Goal: Task Accomplishment & Management: Manage account settings

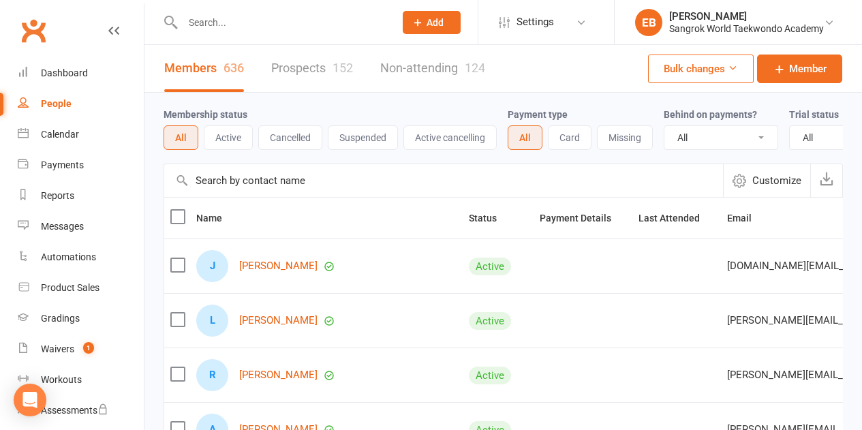
select select "100"
click at [277, 272] on link "Juhyeon Woo" at bounding box center [278, 266] width 78 height 12
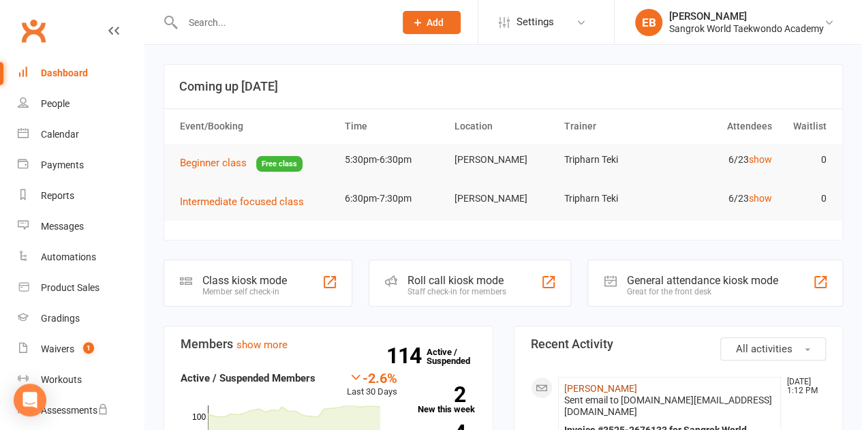
click at [596, 384] on link "Juhee Han" at bounding box center [600, 388] width 73 height 11
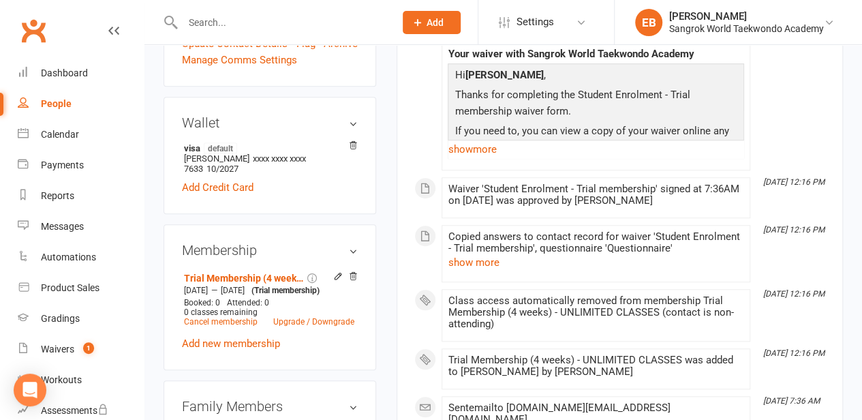
scroll to position [545, 0]
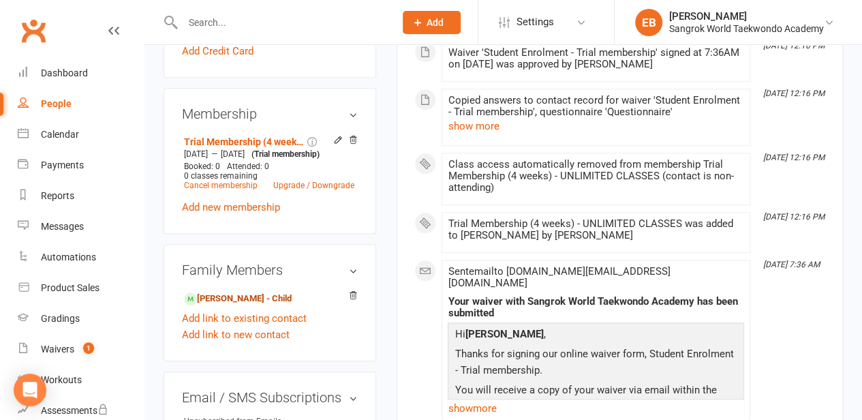
click at [224, 292] on link "Juhyeon Woo - Child" at bounding box center [238, 299] width 108 height 14
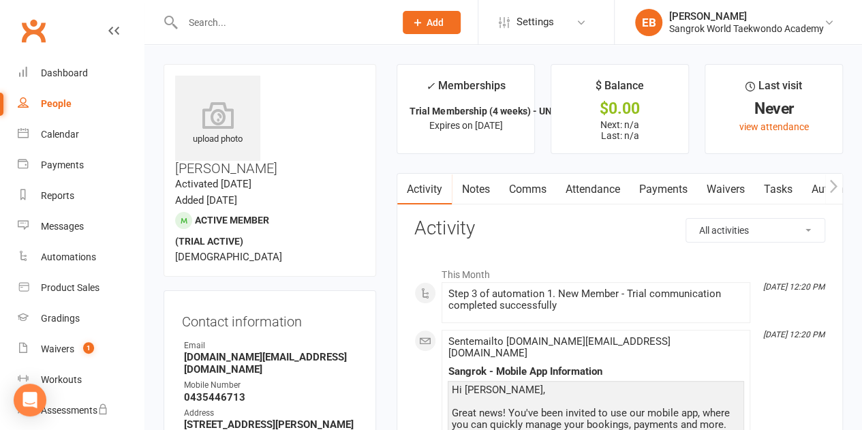
click at [524, 187] on link "Comms" at bounding box center [527, 189] width 57 height 31
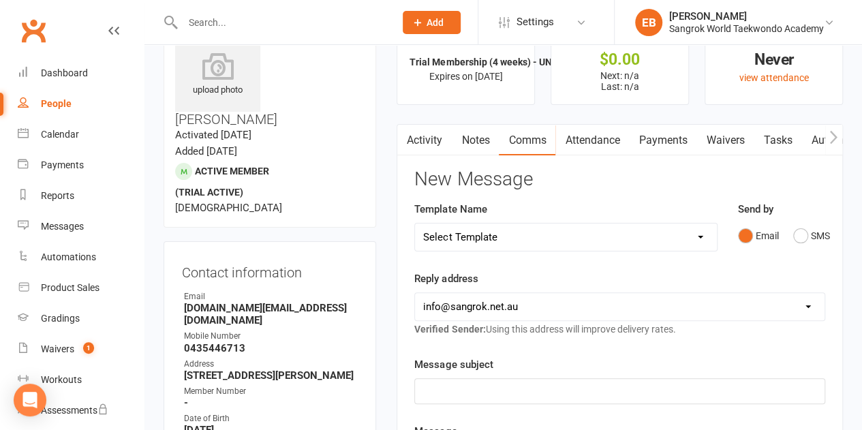
scroll to position [136, 0]
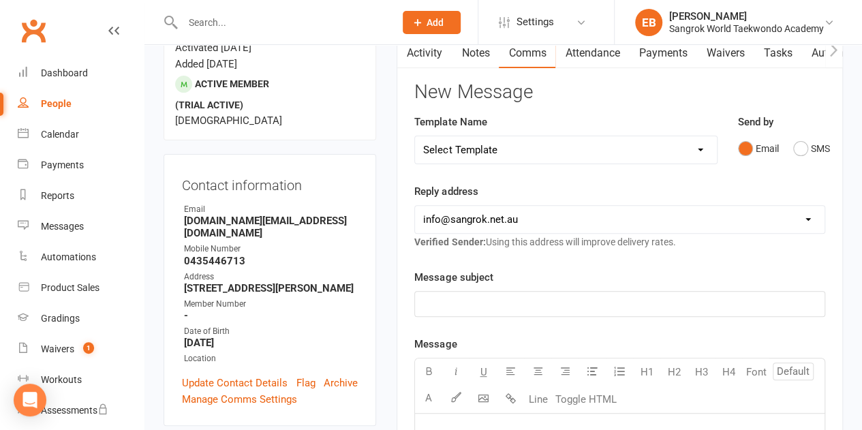
click at [491, 155] on select "Select Template [SMS] Missed payment [Email] Reminder to cancel booking [Email]…" at bounding box center [565, 149] width 301 height 27
select select "19"
click at [415, 136] on select "Select Template [SMS] Missed payment [Email] Reminder to cancel booking [Email]…" at bounding box center [565, 149] width 301 height 27
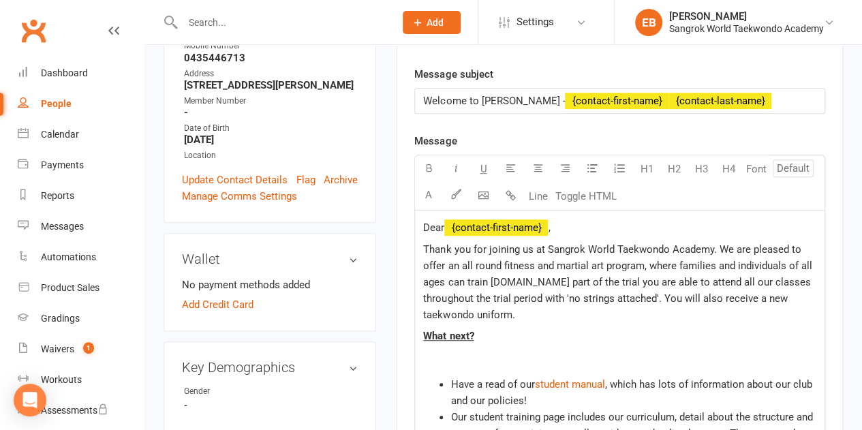
scroll to position [68, 0]
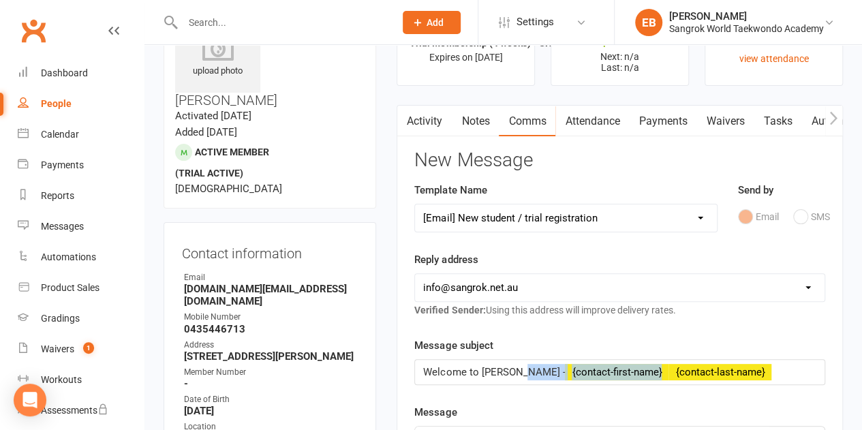
drag, startPoint x: 548, startPoint y: 370, endPoint x: 872, endPoint y: 380, distance: 323.9
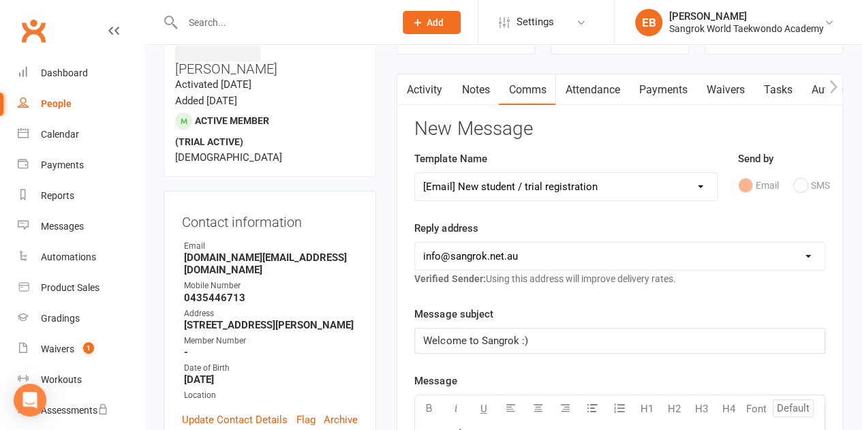
scroll to position [204, 0]
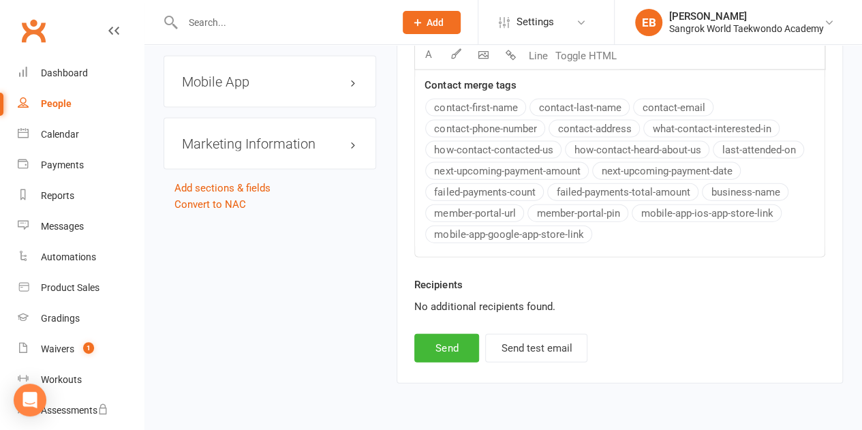
drag, startPoint x: 427, startPoint y: 361, endPoint x: 872, endPoint y: 462, distance: 456.6
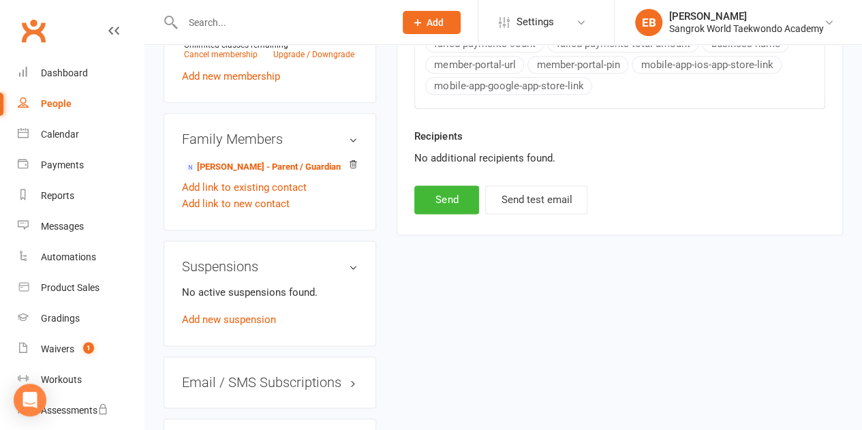
scroll to position [834, 0]
click at [449, 196] on button "Send" at bounding box center [446, 199] width 65 height 29
select select
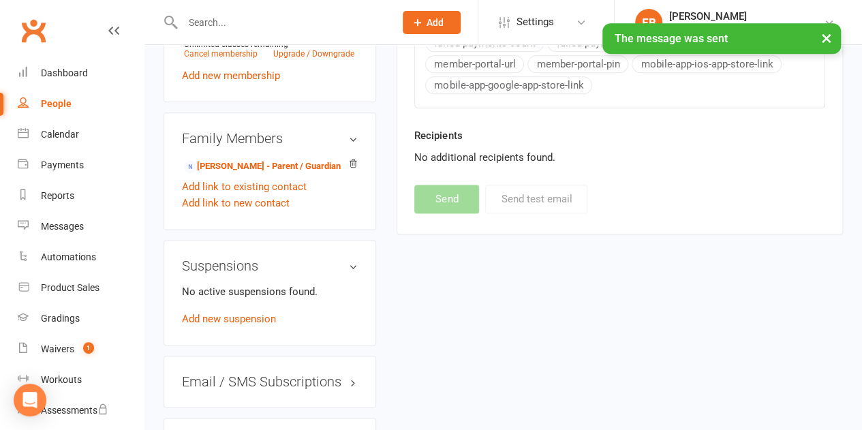
click at [63, 102] on div "People" at bounding box center [56, 103] width 31 height 11
select select "100"
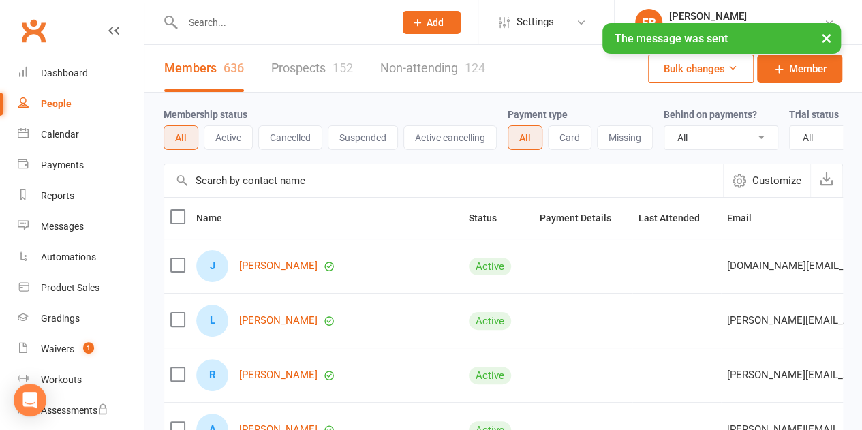
click at [282, 136] on button "Cancelled" at bounding box center [290, 137] width 64 height 25
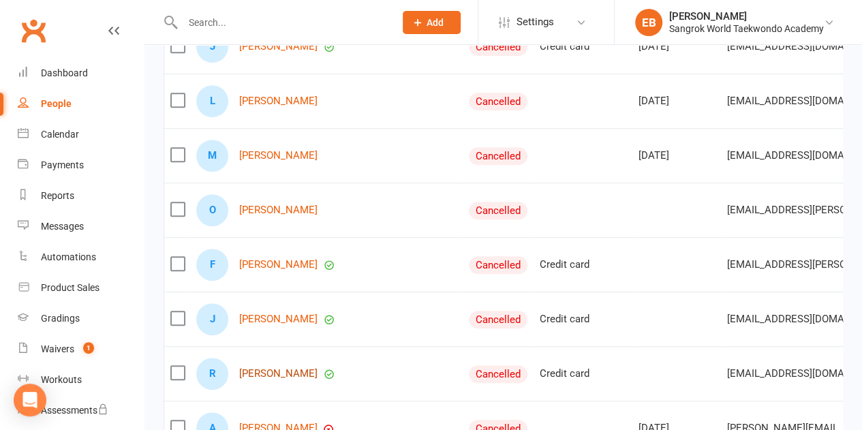
scroll to position [136, 0]
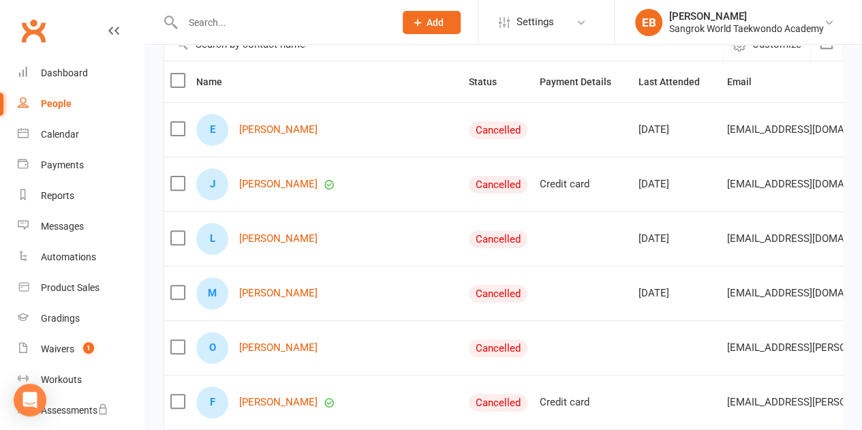
click at [208, 23] on input "text" at bounding box center [282, 22] width 207 height 19
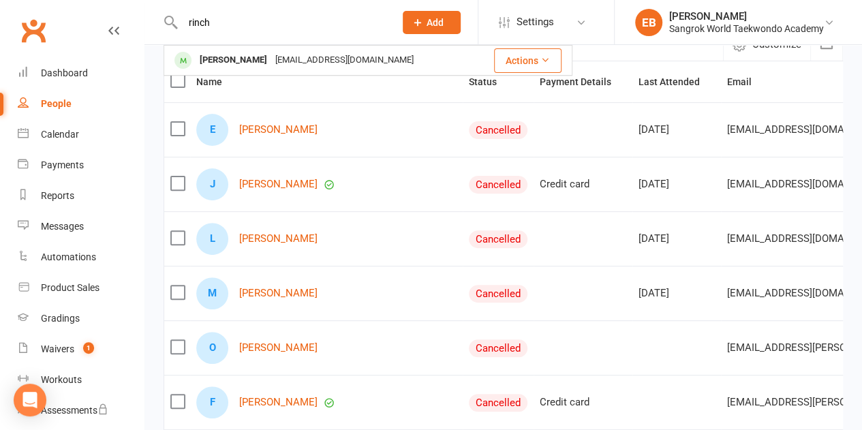
type input "rinch"
click at [234, 65] on div "Rinchen Gyalpo" at bounding box center [234, 60] width 76 height 20
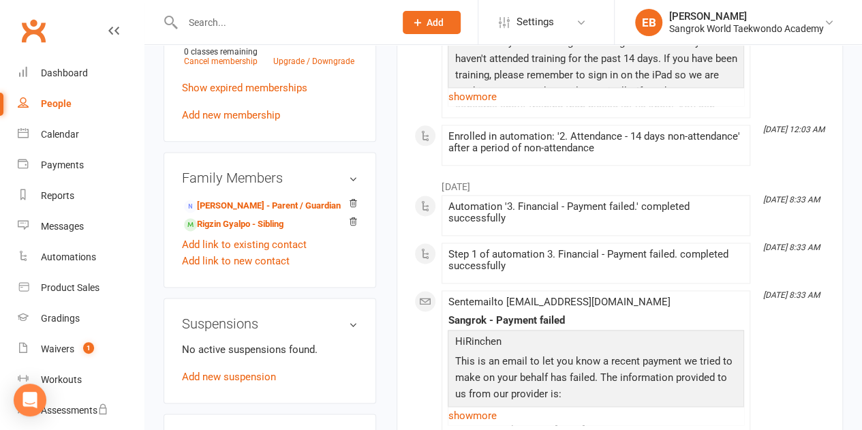
scroll to position [886, 0]
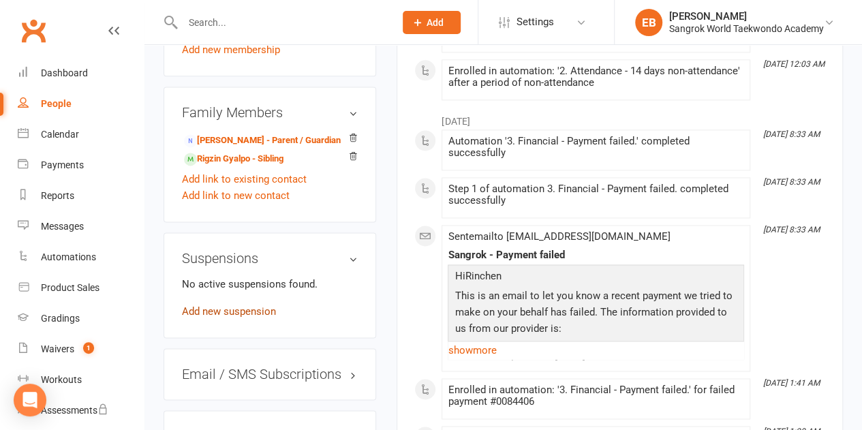
click at [241, 305] on link "Add new suspension" at bounding box center [229, 311] width 94 height 12
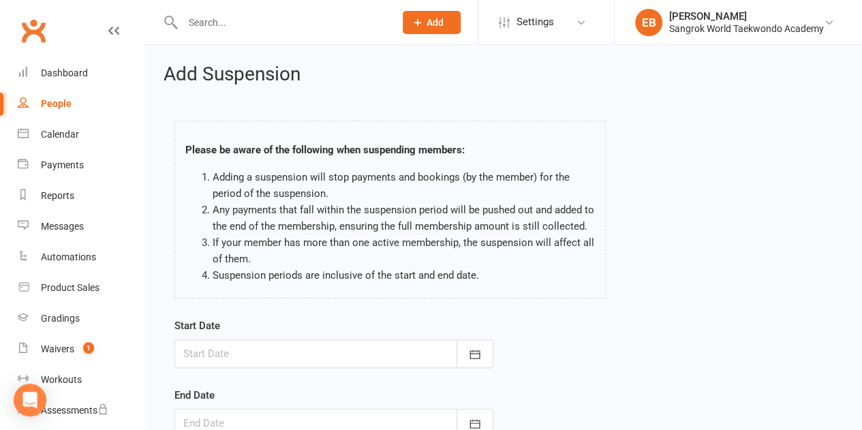
click at [273, 354] on div at bounding box center [334, 353] width 319 height 29
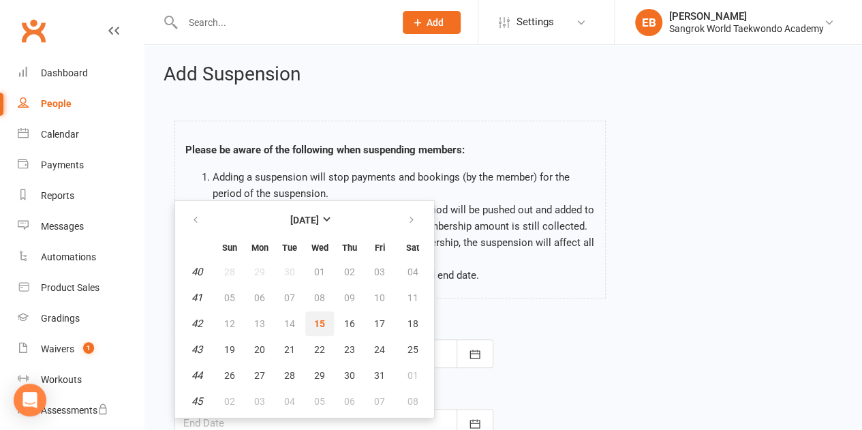
click at [320, 324] on span "15" at bounding box center [319, 323] width 11 height 11
type input "15 Oct 2025"
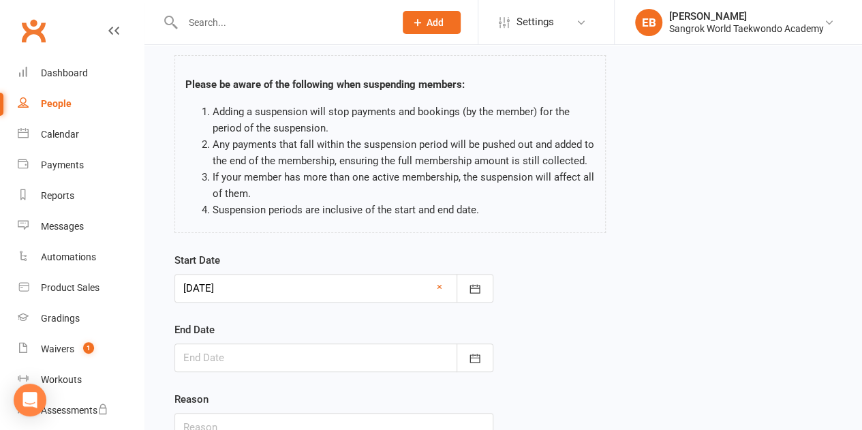
scroll to position [136, 0]
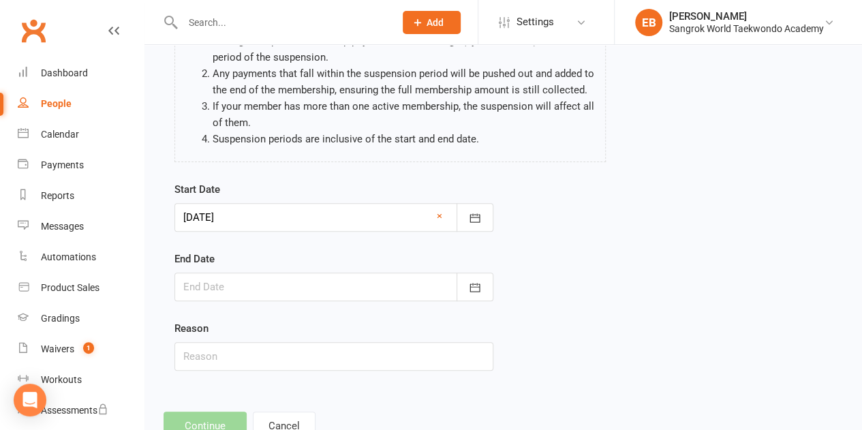
click at [327, 276] on div at bounding box center [334, 287] width 319 height 29
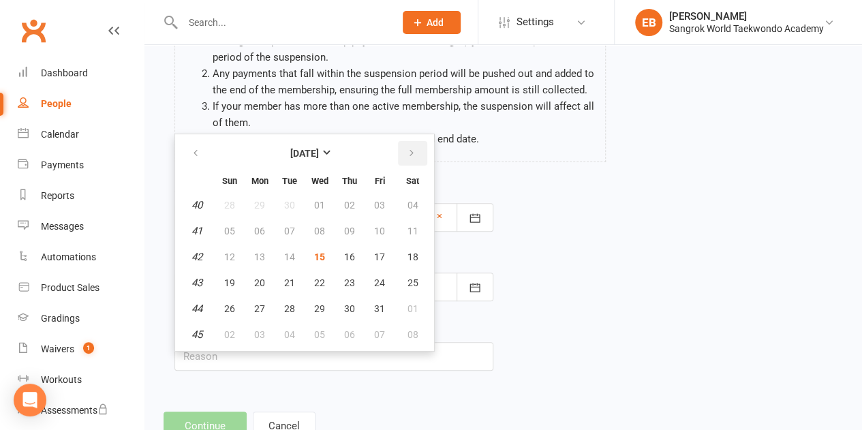
click at [409, 153] on icon "button" at bounding box center [412, 153] width 10 height 11
click at [220, 310] on button "23" at bounding box center [229, 309] width 29 height 25
type input "23 Nov 2025"
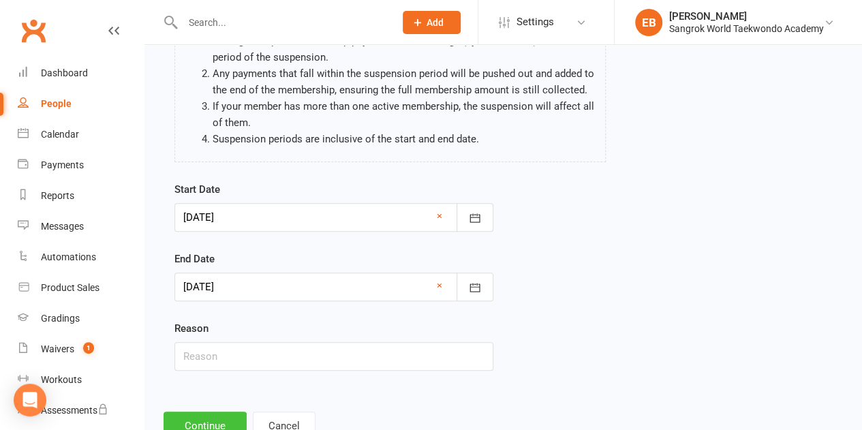
click at [214, 419] on button "Continue" at bounding box center [205, 426] width 83 height 29
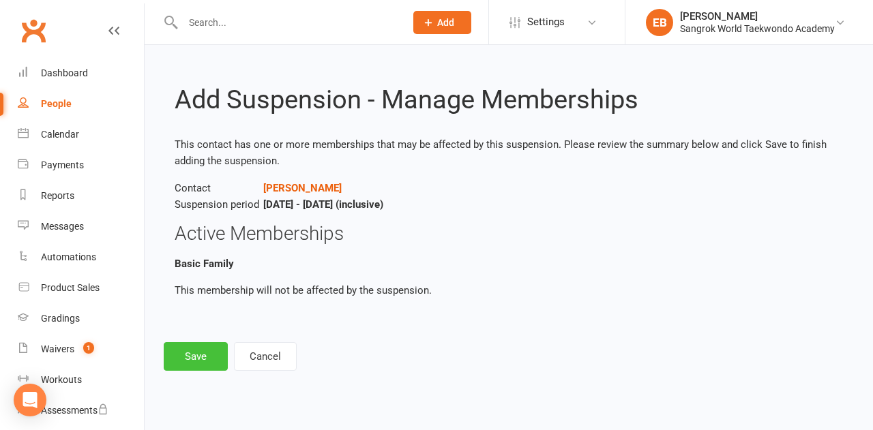
click at [203, 357] on button "Save" at bounding box center [196, 356] width 64 height 29
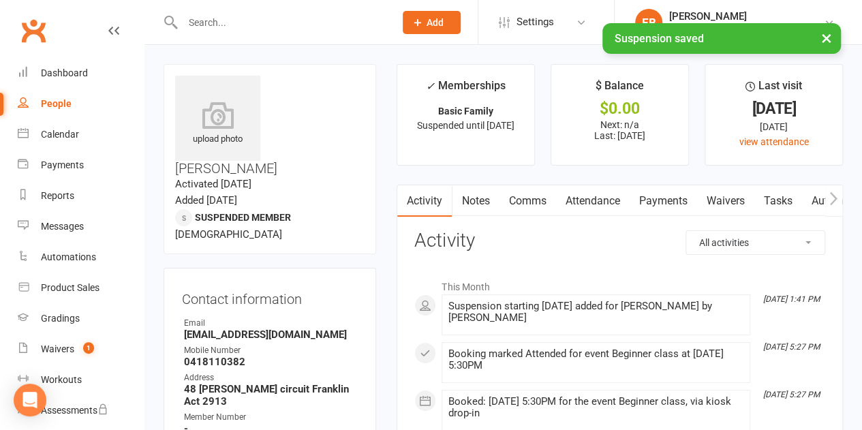
click at [244, 23] on div "× Suspension saved" at bounding box center [422, 23] width 845 height 0
click at [234, 23] on div "× Suspension saved" at bounding box center [422, 23] width 845 height 0
click at [206, 16] on input "text" at bounding box center [282, 22] width 207 height 19
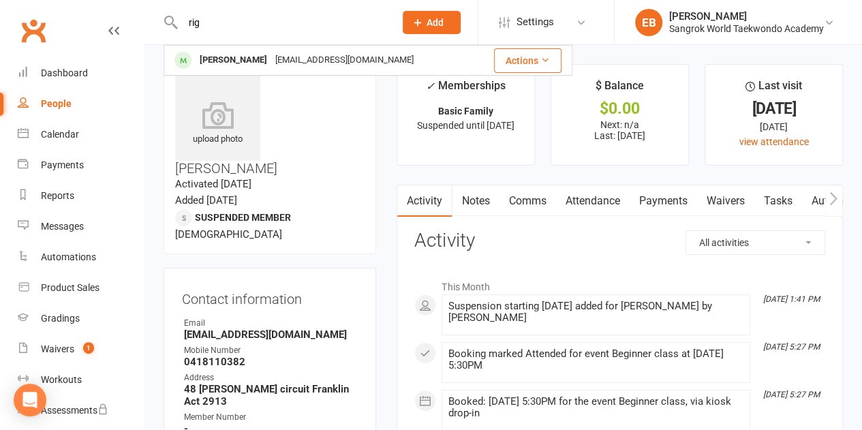
type input "rig"
click at [229, 65] on div "Rigzin Gyalpo" at bounding box center [234, 60] width 76 height 20
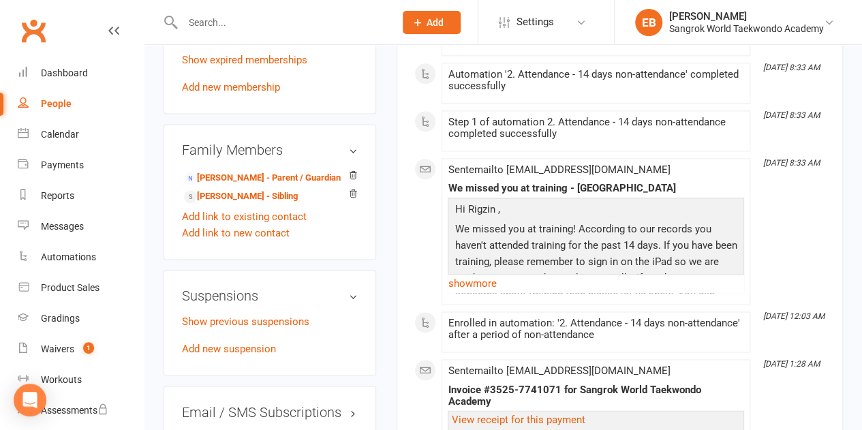
scroll to position [1022, 0]
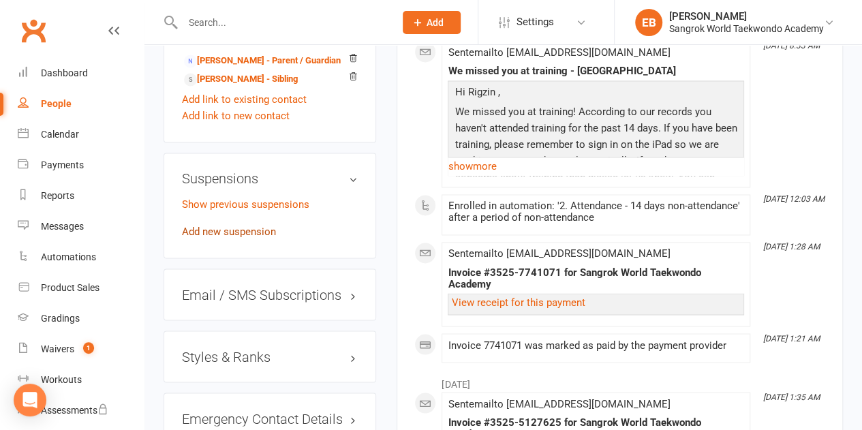
click at [224, 226] on link "Add new suspension" at bounding box center [229, 232] width 94 height 12
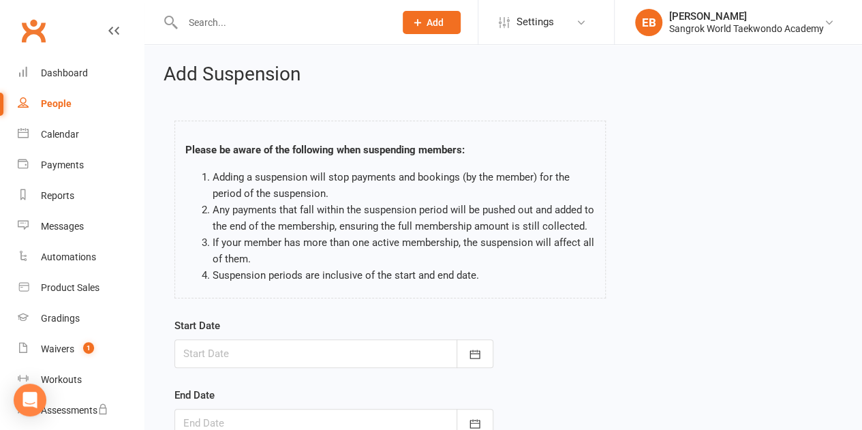
click at [263, 340] on div at bounding box center [334, 353] width 319 height 29
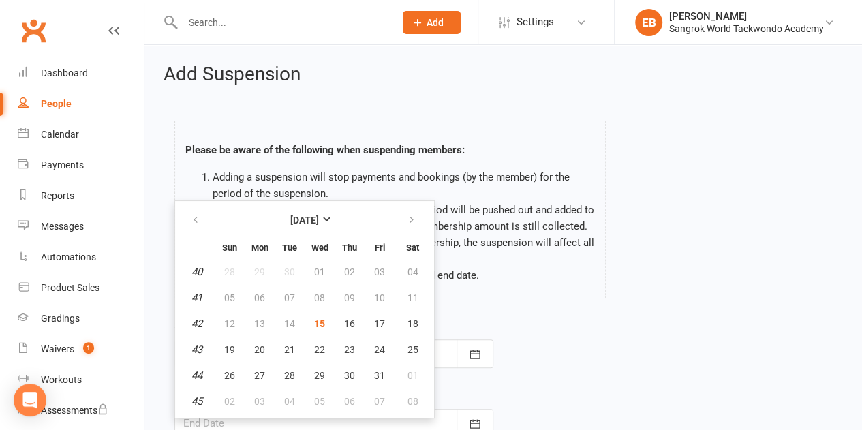
click at [315, 309] on table "October 2025 Sun Mon Tue Wed Thu Fri Sat 40 28 29 30 01 02 03 04 41 05 06 07 08…" at bounding box center [305, 309] width 254 height 211
click at [320, 322] on span "15" at bounding box center [319, 323] width 11 height 11
type input "15 Oct 2025"
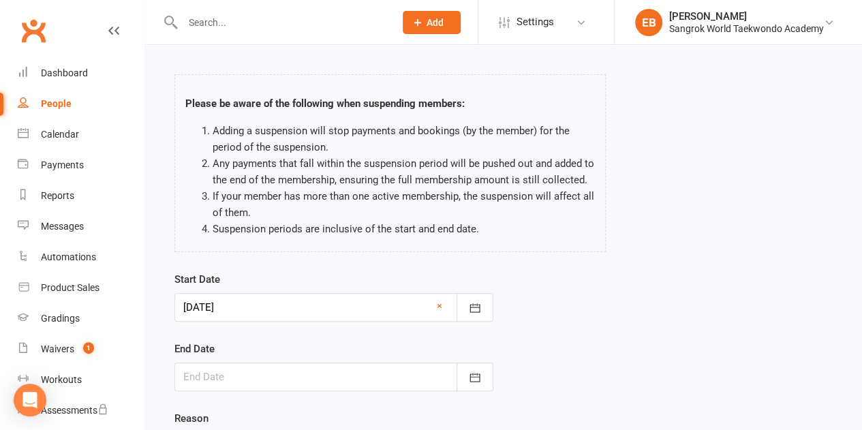
scroll to position [68, 0]
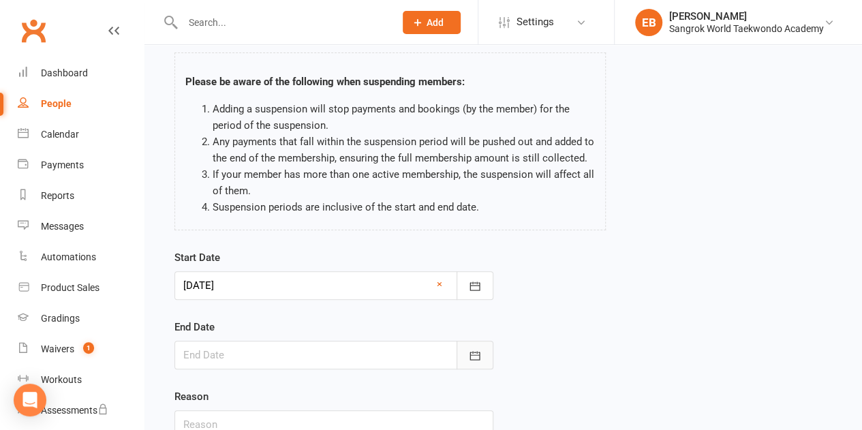
click at [473, 353] on icon "button" at bounding box center [475, 355] width 10 height 9
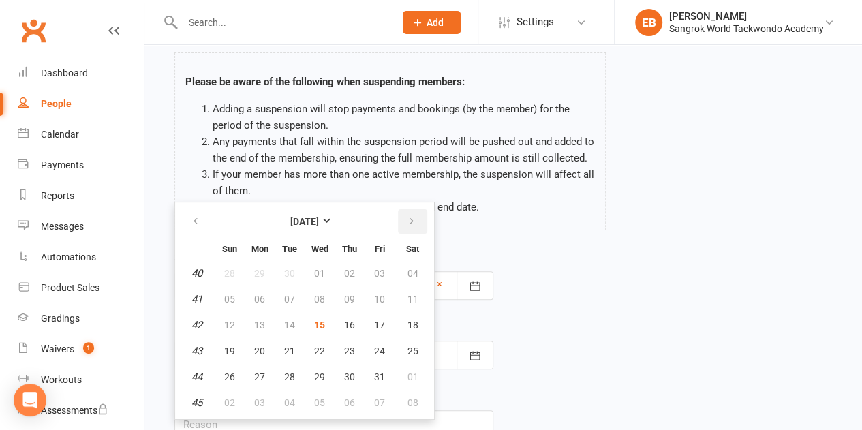
click at [416, 221] on button "button" at bounding box center [412, 221] width 29 height 25
click at [229, 380] on span "23" at bounding box center [229, 377] width 11 height 11
type input "23 Nov 2025"
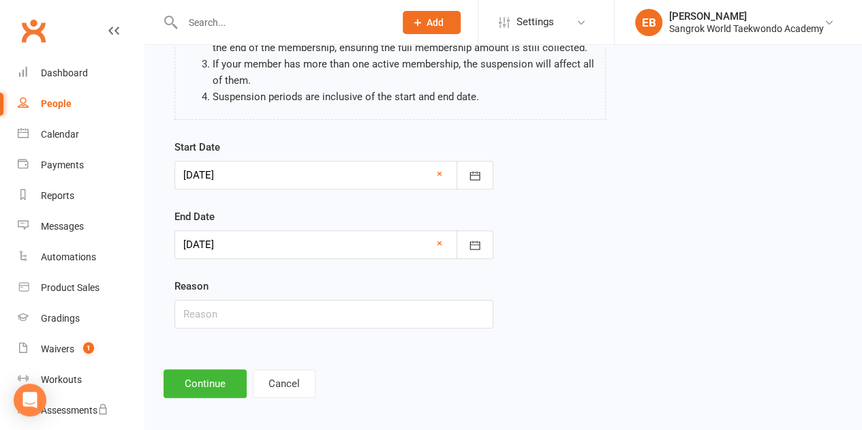
scroll to position [183, 0]
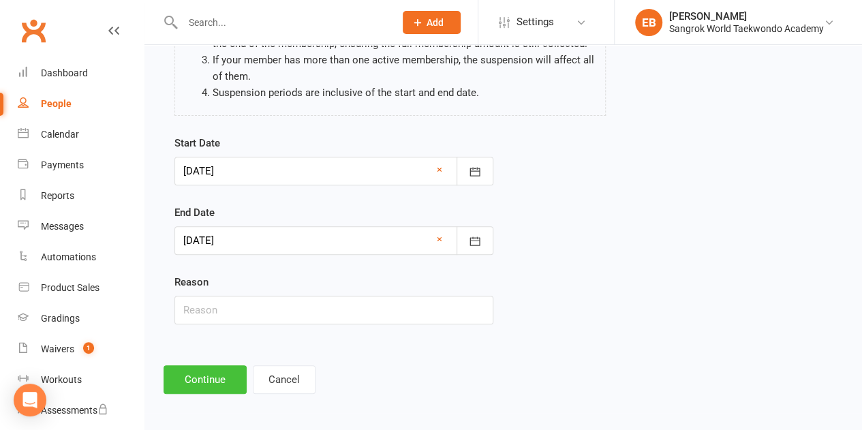
click at [205, 384] on button "Continue" at bounding box center [205, 379] width 83 height 29
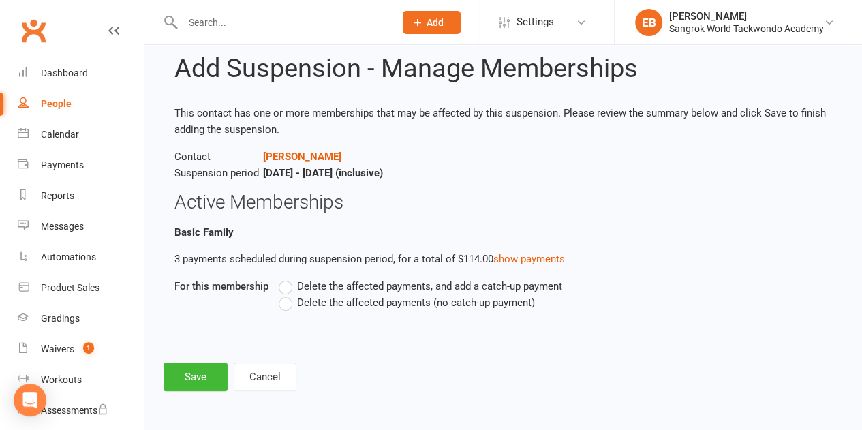
scroll to position [0, 0]
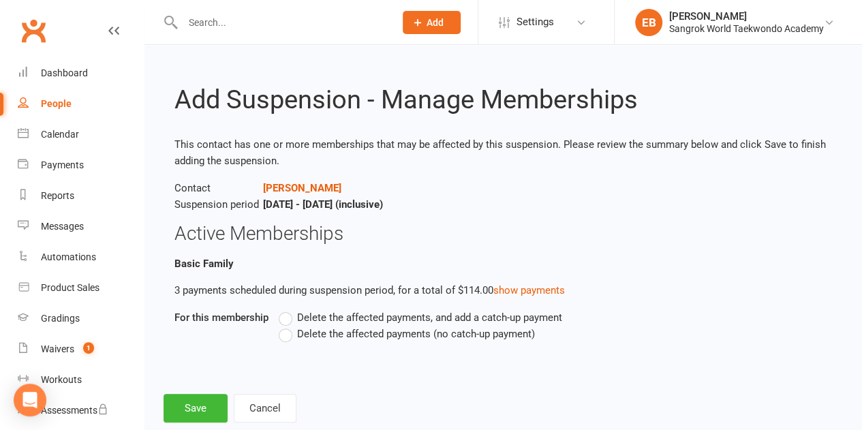
click at [290, 314] on label "Delete the affected payments, and add a catch-up payment" at bounding box center [421, 317] width 284 height 16
click at [288, 309] on input "Delete the affected payments, and add a catch-up payment" at bounding box center [283, 309] width 9 height 0
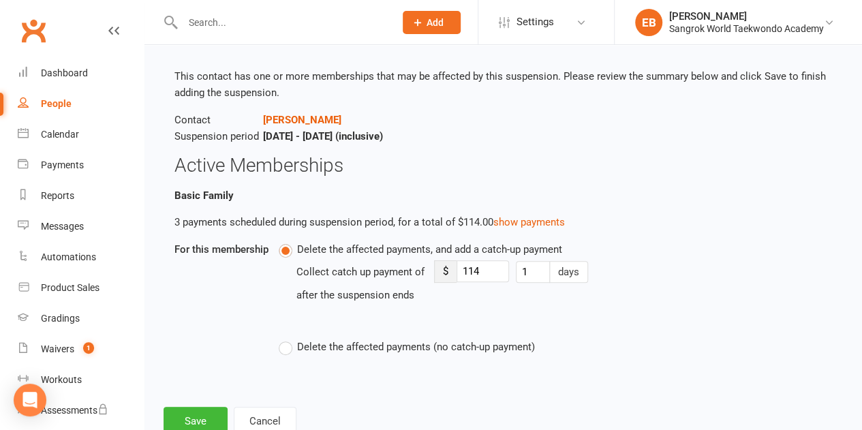
click at [279, 350] on label "Delete the affected payments (no catch-up payment)" at bounding box center [407, 347] width 256 height 16
click at [279, 339] on input "Delete the affected payments (no catch-up payment)" at bounding box center [283, 339] width 9 height 0
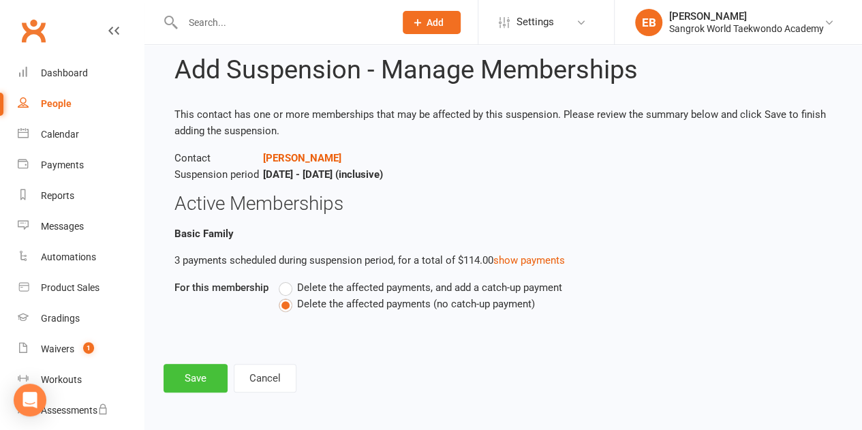
click at [202, 380] on button "Save" at bounding box center [196, 378] width 64 height 29
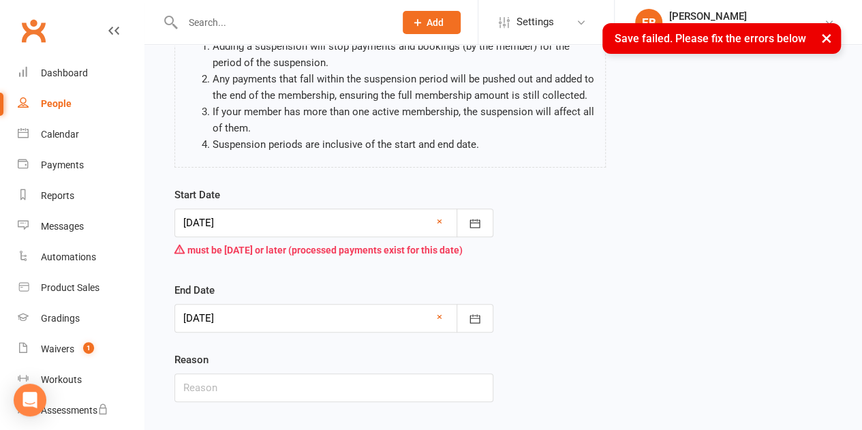
scroll to position [136, 0]
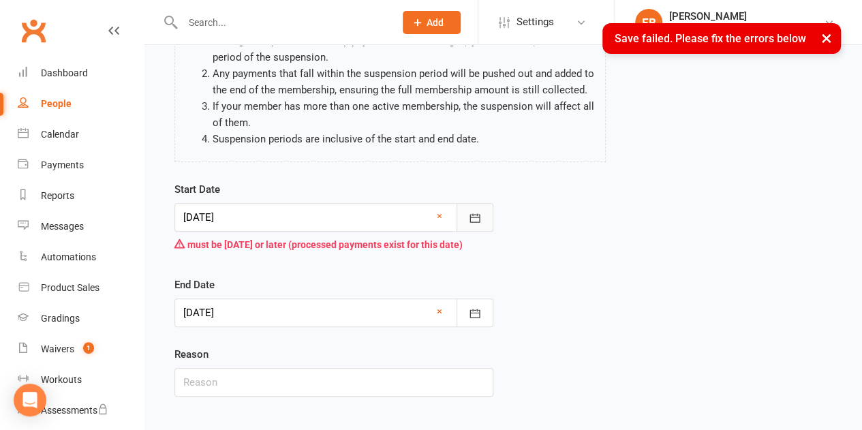
click at [481, 215] on icon "button" at bounding box center [475, 218] width 14 height 14
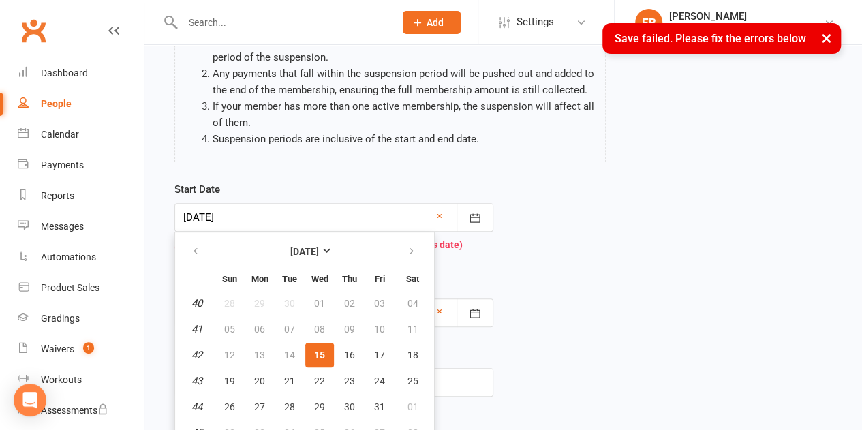
scroll to position [151, 0]
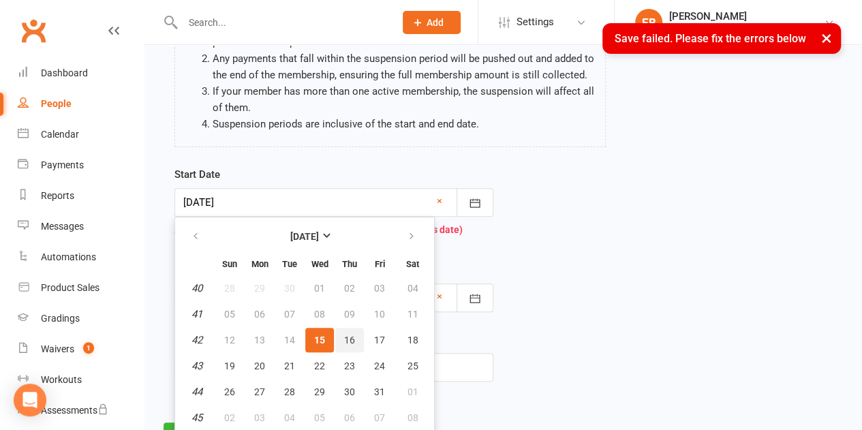
click at [346, 338] on span "16" at bounding box center [349, 340] width 11 height 11
type input "16 Oct 2025"
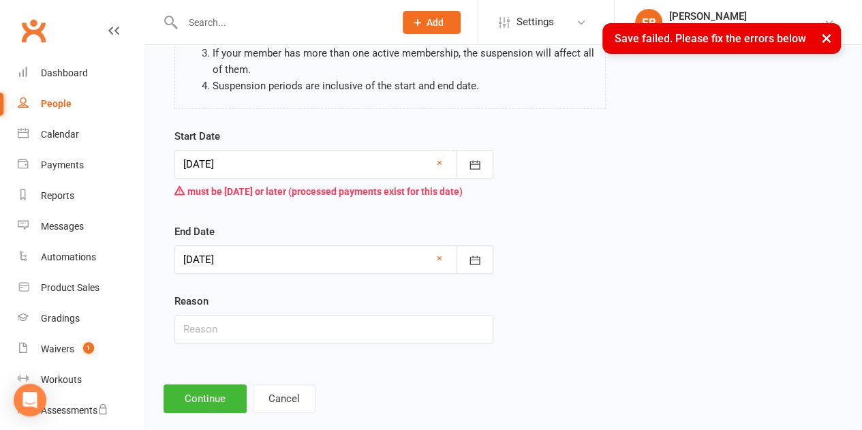
scroll to position [209, 0]
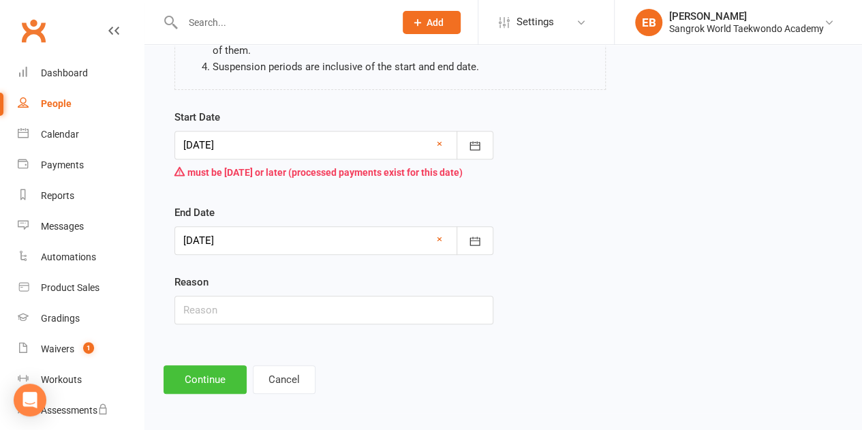
click at [225, 367] on button "Continue" at bounding box center [205, 379] width 83 height 29
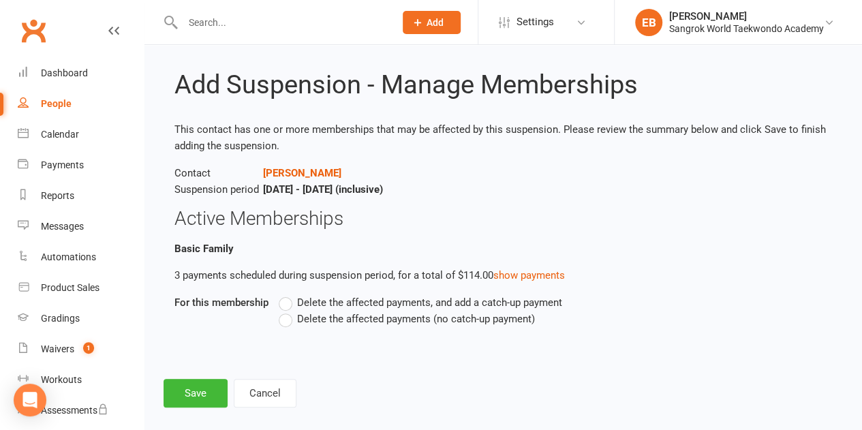
scroll to position [30, 0]
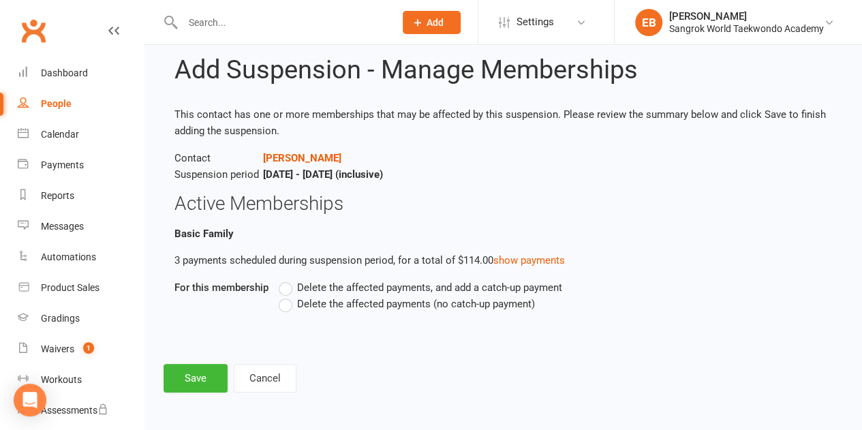
click at [289, 288] on label "Delete the affected payments, and add a catch-up payment" at bounding box center [421, 287] width 284 height 16
click at [288, 279] on input "Delete the affected payments, and add a catch-up payment" at bounding box center [283, 279] width 9 height 0
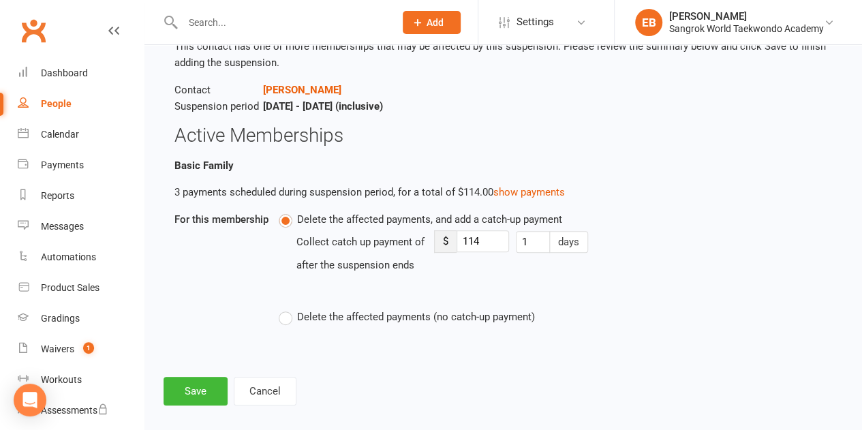
click at [293, 314] on label "Delete the affected payments (no catch-up payment)" at bounding box center [407, 317] width 256 height 16
click at [288, 309] on input "Delete the affected payments (no catch-up payment)" at bounding box center [283, 309] width 9 height 0
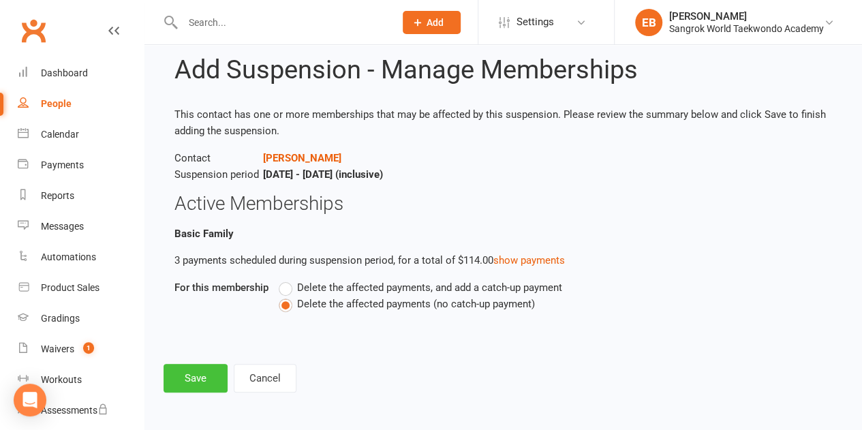
click at [205, 381] on button "Save" at bounding box center [196, 378] width 64 height 29
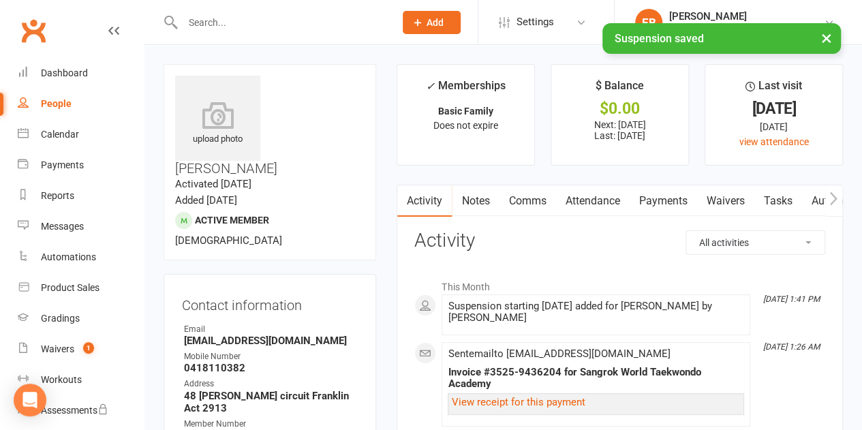
click at [649, 201] on link "Payments" at bounding box center [662, 200] width 67 height 31
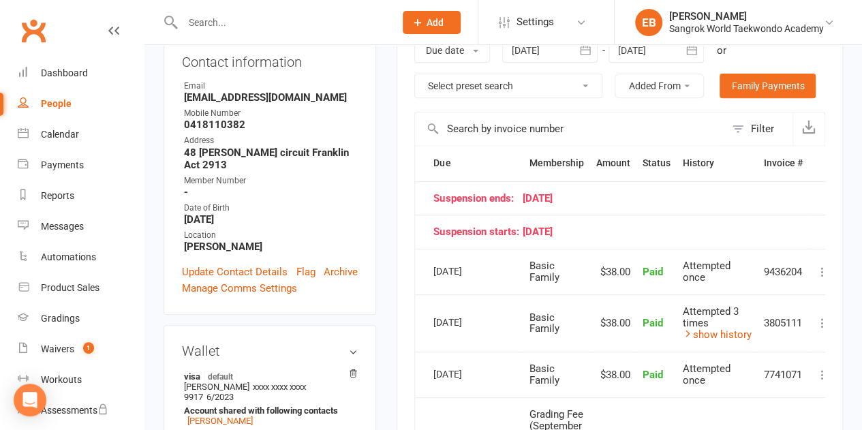
scroll to position [273, 0]
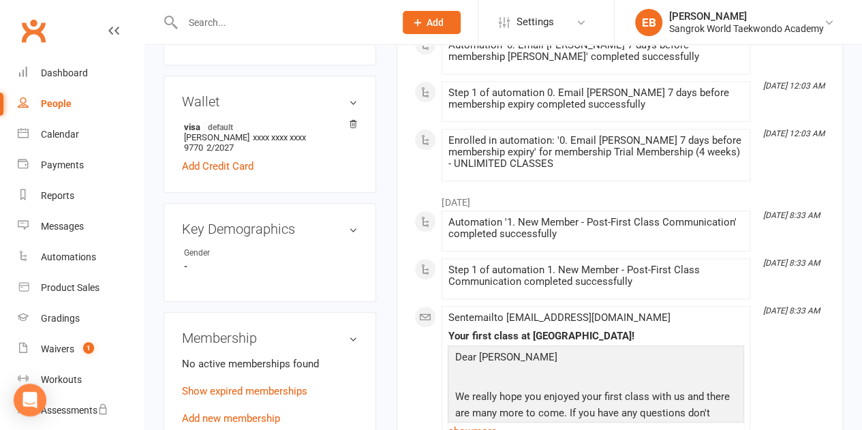
scroll to position [545, 0]
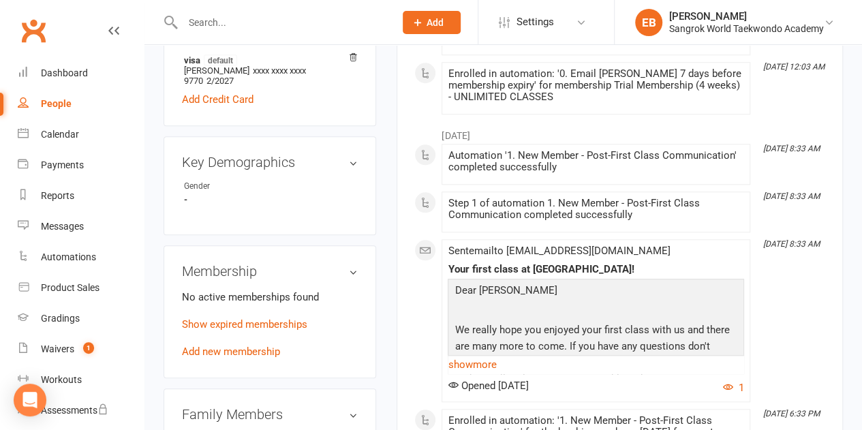
click at [250, 346] on link "Add new membership" at bounding box center [231, 352] width 98 height 12
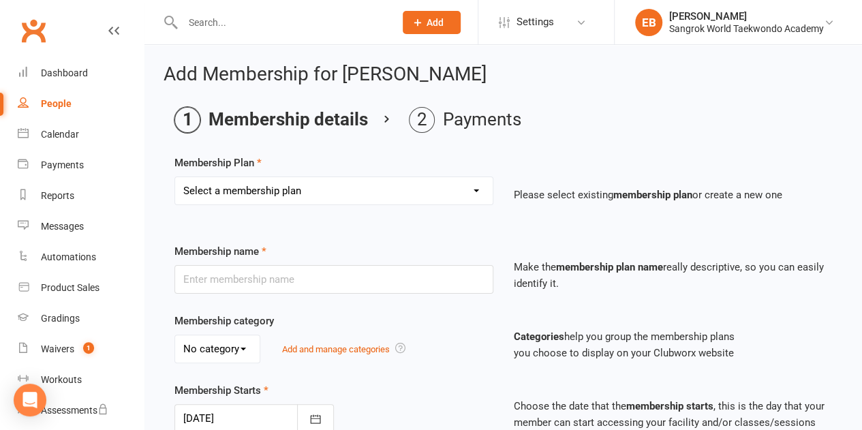
click at [275, 194] on select "Select a membership plan Create new Membership Plan Trial Membership (4 weeks) …" at bounding box center [334, 190] width 318 height 27
select select "17"
click at [175, 177] on select "Select a membership plan Create new Membership Plan Trial Membership (4 weeks) …" at bounding box center [334, 190] width 318 height 27
type input "Premium Family - 3 members"
select select "1"
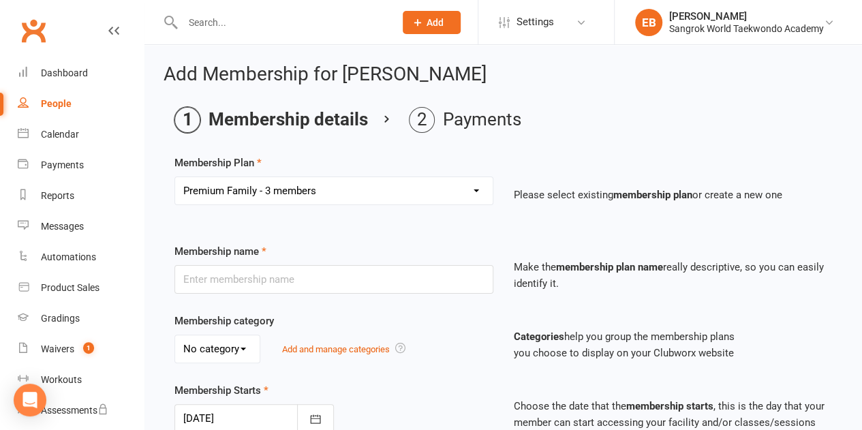
type input "0"
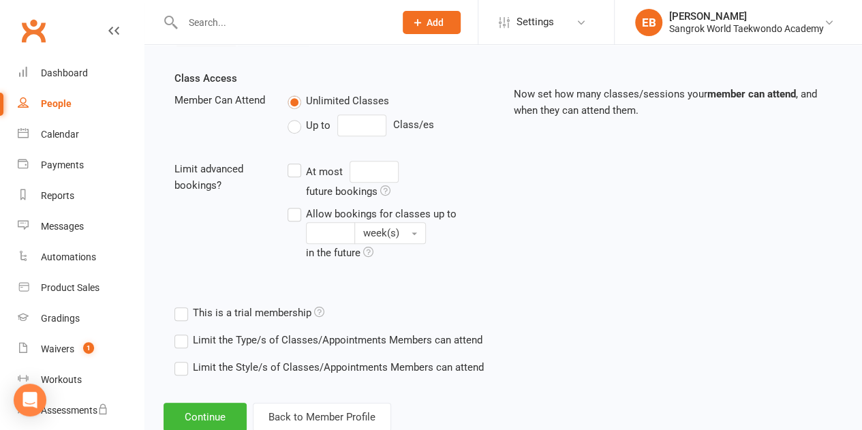
scroll to position [492, 0]
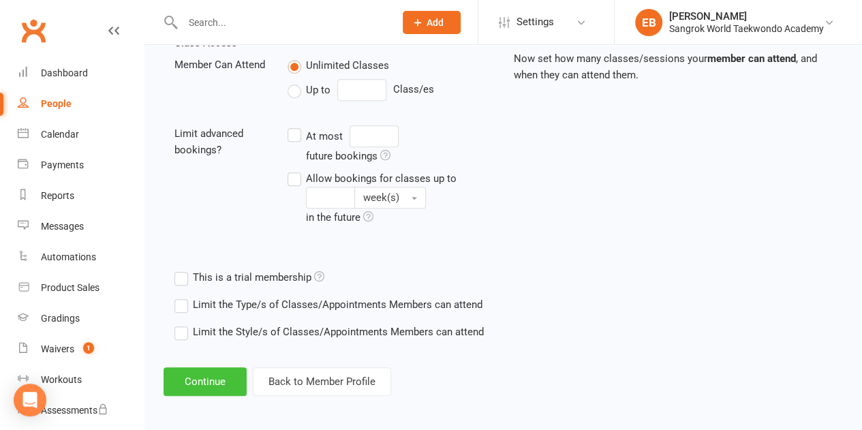
click at [214, 367] on button "Continue" at bounding box center [205, 381] width 83 height 29
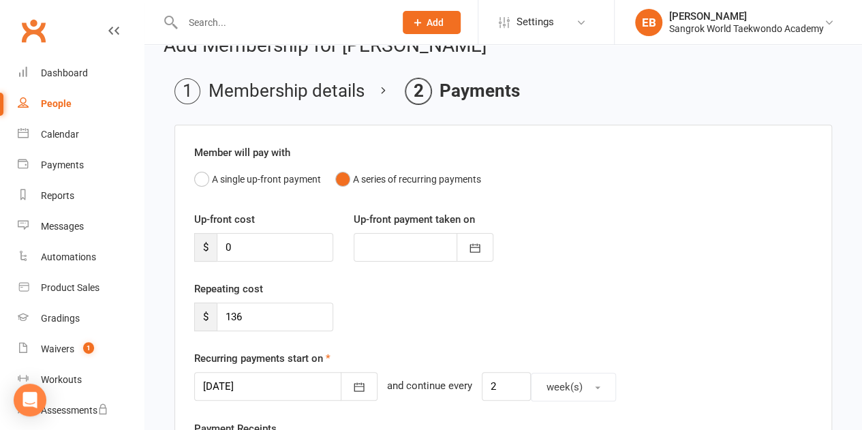
scroll to position [68, 0]
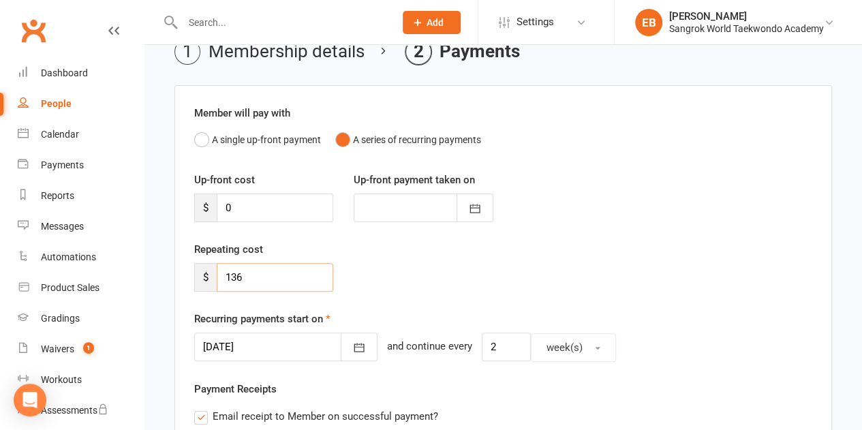
drag, startPoint x: 268, startPoint y: 284, endPoint x: 218, endPoint y: 279, distance: 49.9
click at [218, 279] on input "136" at bounding box center [275, 277] width 117 height 29
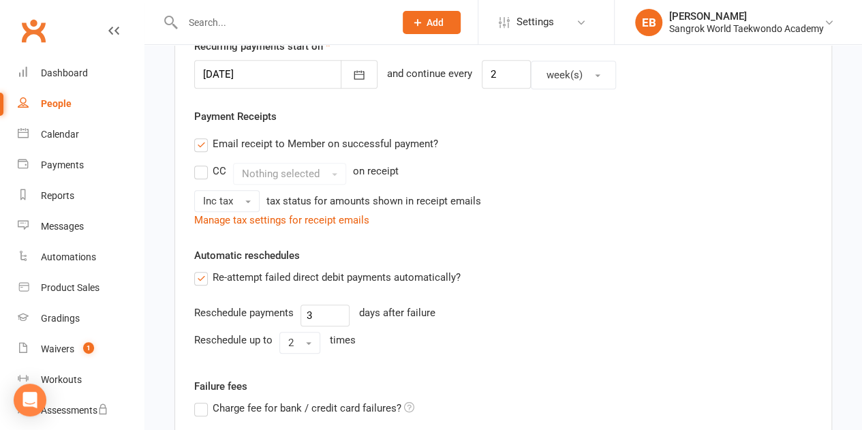
scroll to position [409, 0]
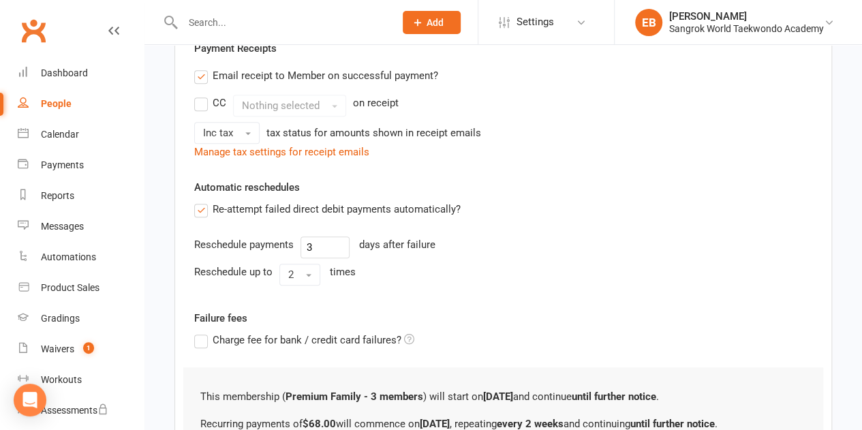
type input "68"
drag, startPoint x: 331, startPoint y: 243, endPoint x: 299, endPoint y: 245, distance: 32.1
click at [299, 245] on div "Reschedule payments 3 days after failure" at bounding box center [503, 248] width 618 height 22
click at [297, 268] on button "2" at bounding box center [299, 275] width 41 height 22
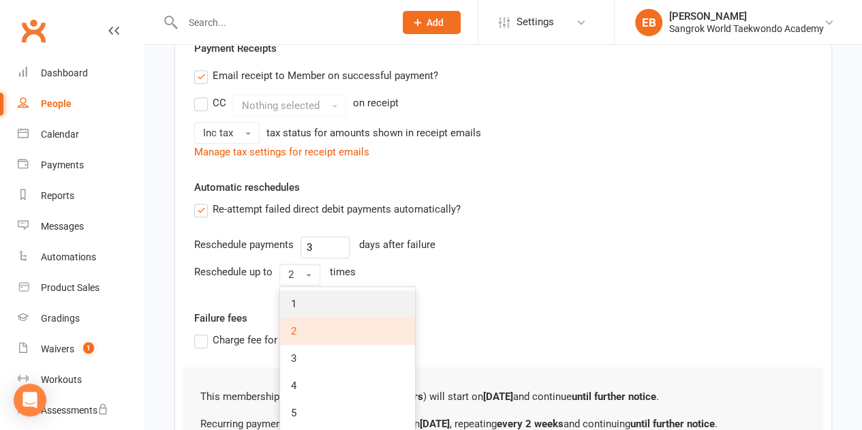
click at [296, 301] on link "1" at bounding box center [347, 303] width 135 height 27
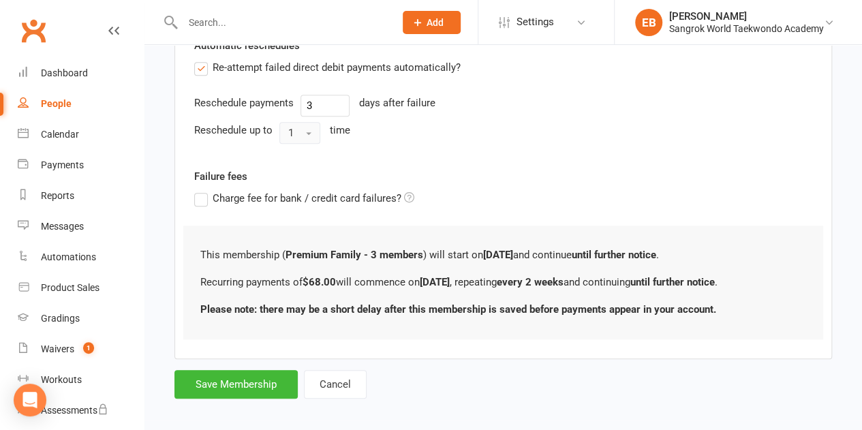
scroll to position [556, 0]
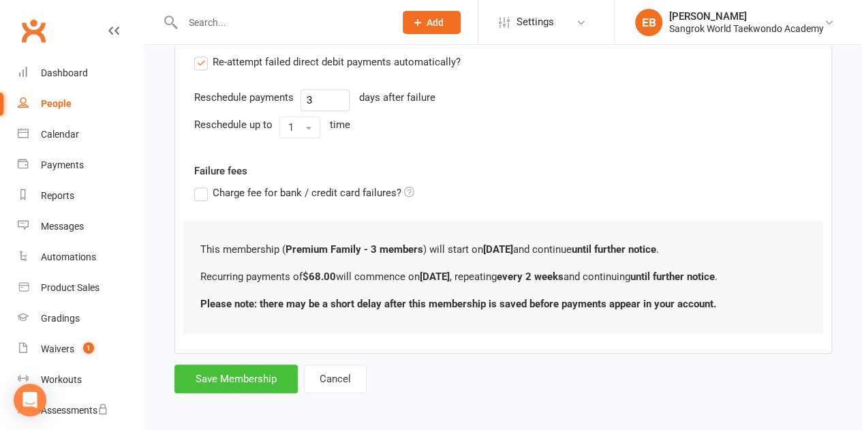
click at [244, 370] on button "Save Membership" at bounding box center [236, 379] width 123 height 29
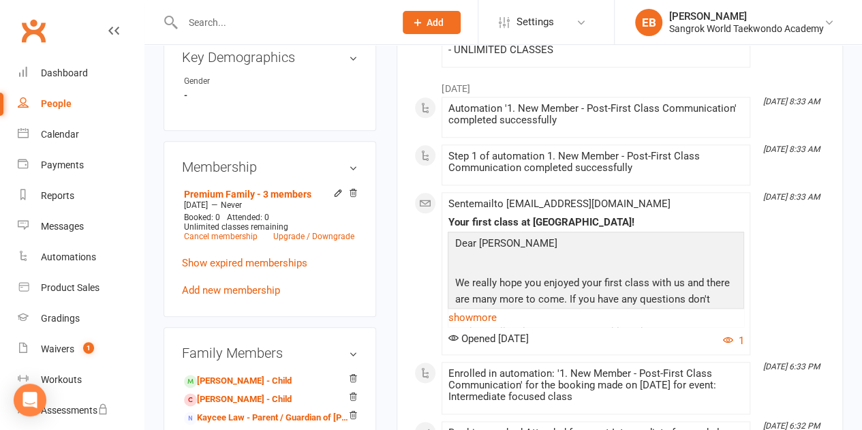
scroll to position [682, 0]
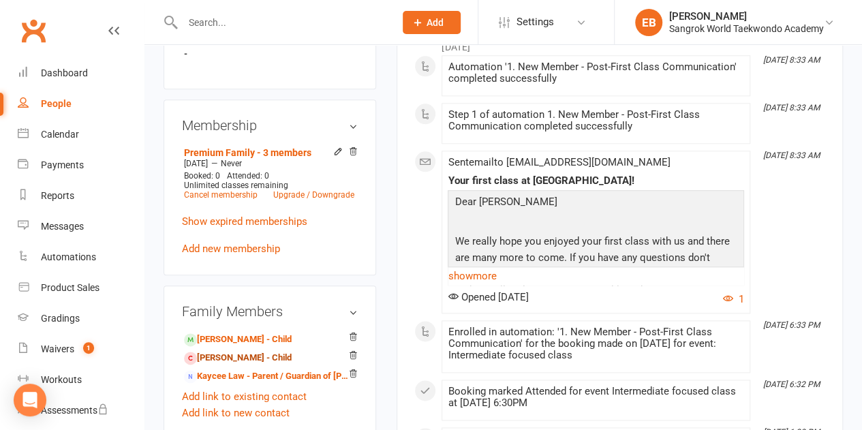
click at [232, 351] on link "Evelyn Schieb - Child" at bounding box center [238, 358] width 108 height 14
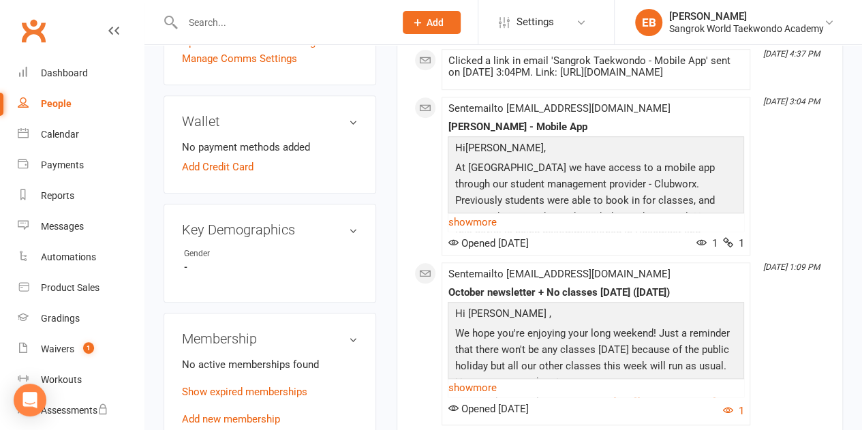
scroll to position [477, 0]
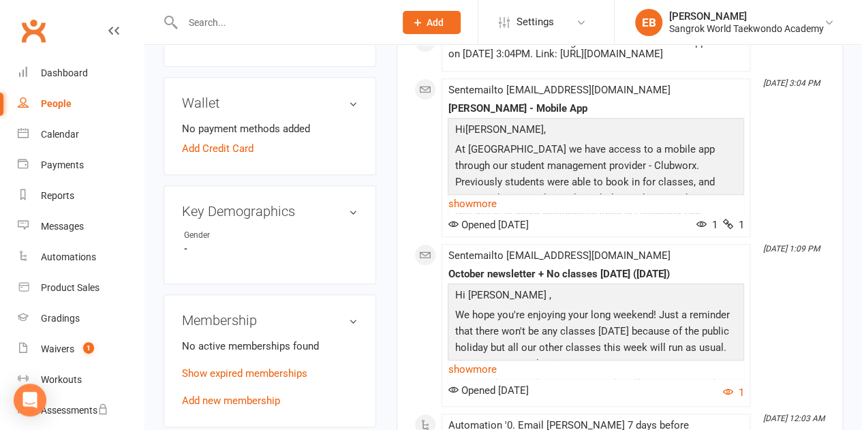
click at [232, 395] on link "Add new membership" at bounding box center [231, 401] width 98 height 12
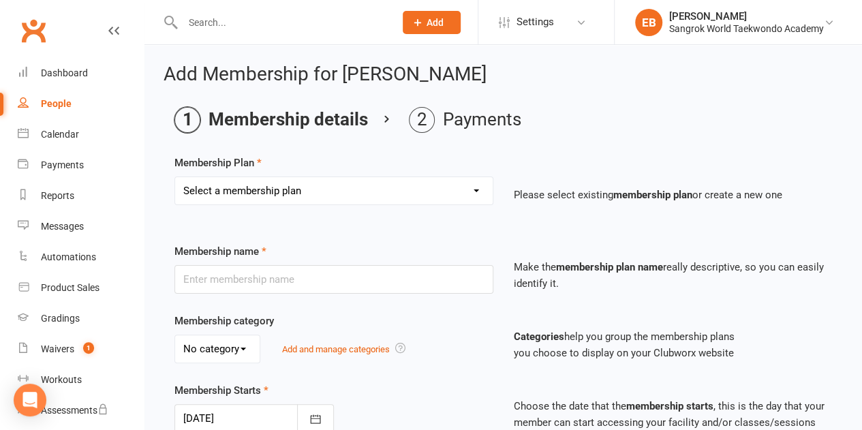
click at [263, 182] on select "Select a membership plan Create new Membership Plan Trial Membership (4 weeks) …" at bounding box center [334, 190] width 318 height 27
select select "17"
click at [175, 177] on select "Select a membership plan Create new Membership Plan Trial Membership (4 weeks) …" at bounding box center [334, 190] width 318 height 27
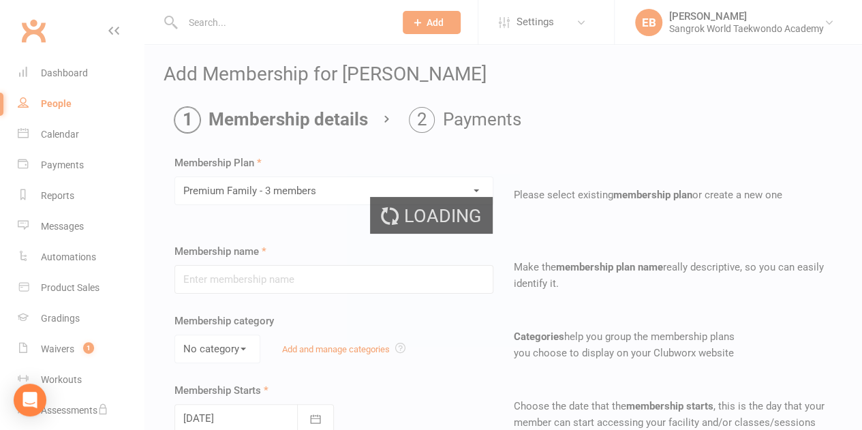
type input "Premium Family - 3 members"
select select "1"
type input "0"
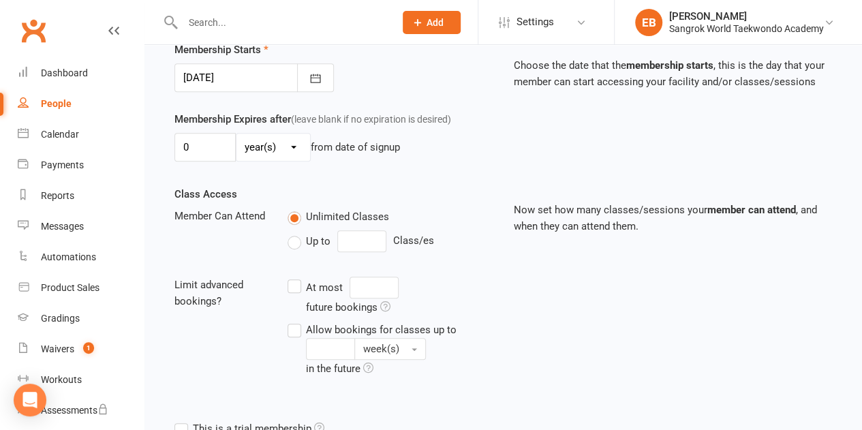
scroll to position [492, 0]
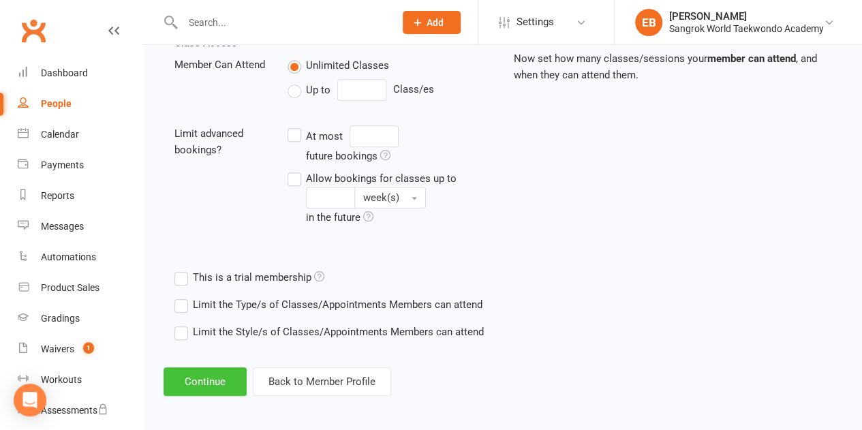
click at [229, 367] on button "Continue" at bounding box center [205, 381] width 83 height 29
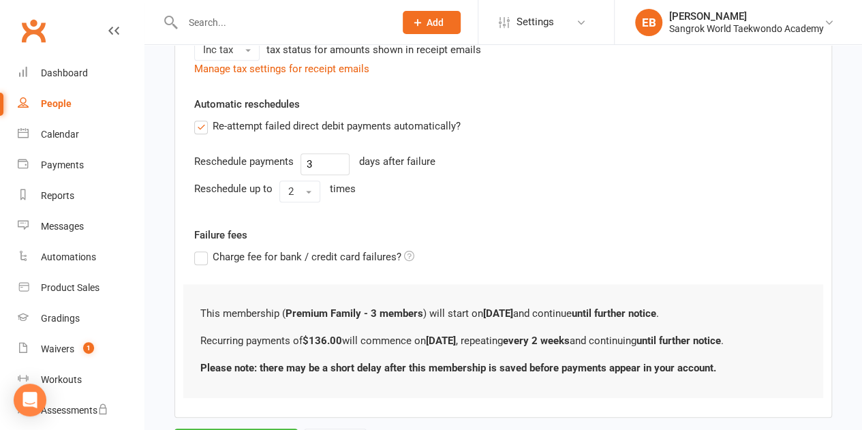
scroll to position [0, 0]
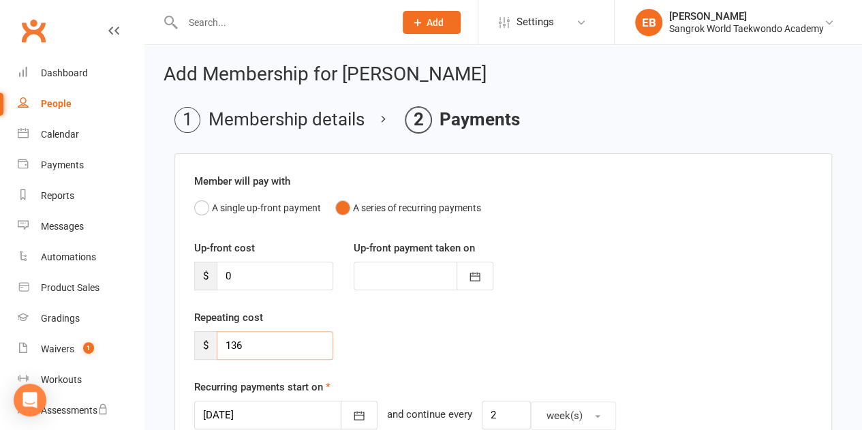
drag, startPoint x: 271, startPoint y: 339, endPoint x: 202, endPoint y: 346, distance: 69.2
click at [202, 346] on div "$ 136" at bounding box center [263, 345] width 139 height 29
type input "0"
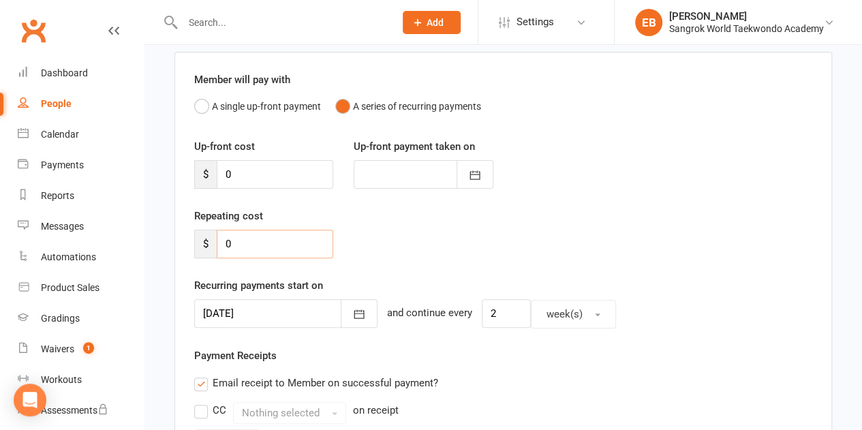
scroll to position [273, 0]
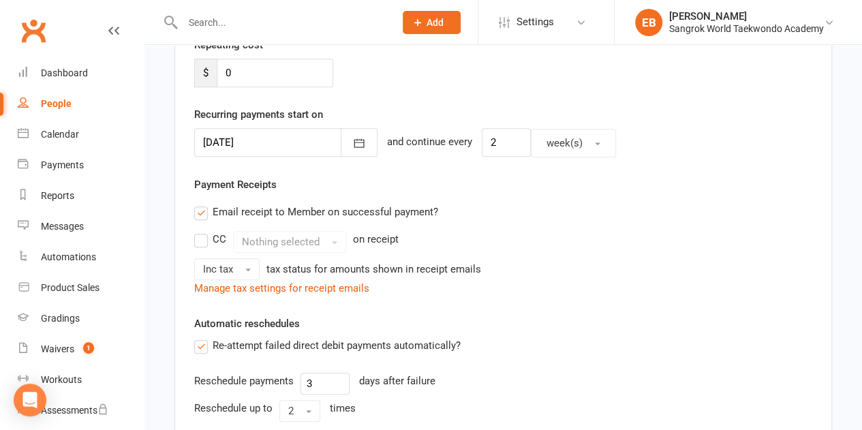
click at [204, 215] on label "Email receipt to Member on successful payment?" at bounding box center [316, 212] width 244 height 16
click at [203, 204] on input "Email receipt to Member on successful payment?" at bounding box center [198, 204] width 9 height 0
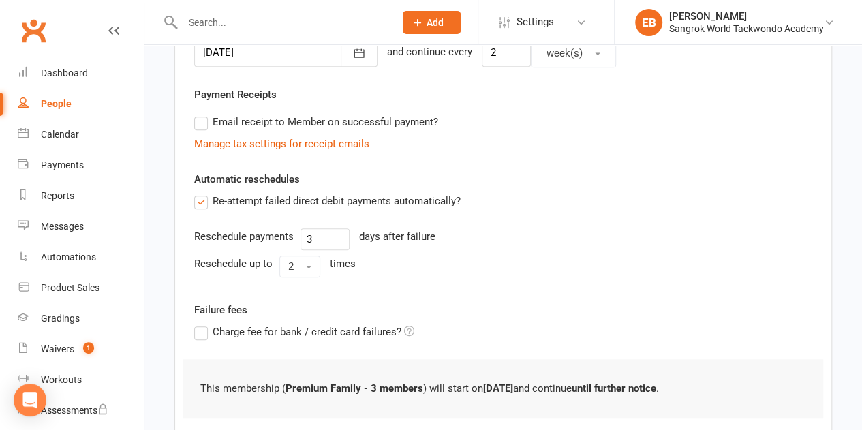
scroll to position [449, 0]
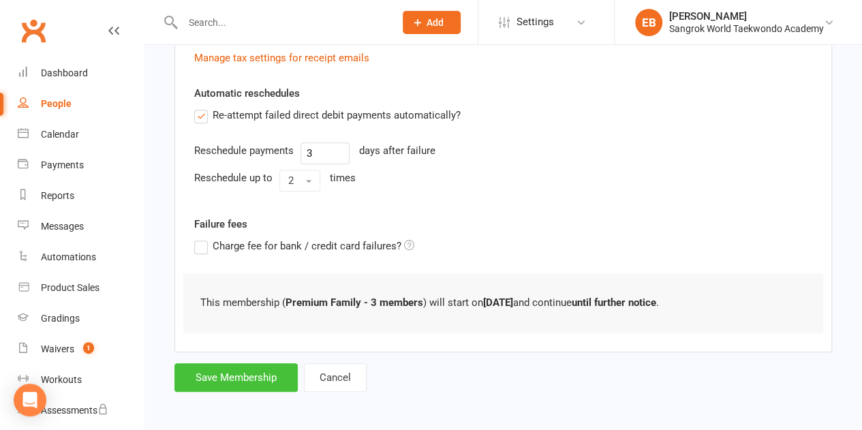
click at [249, 374] on button "Save Membership" at bounding box center [236, 377] width 123 height 29
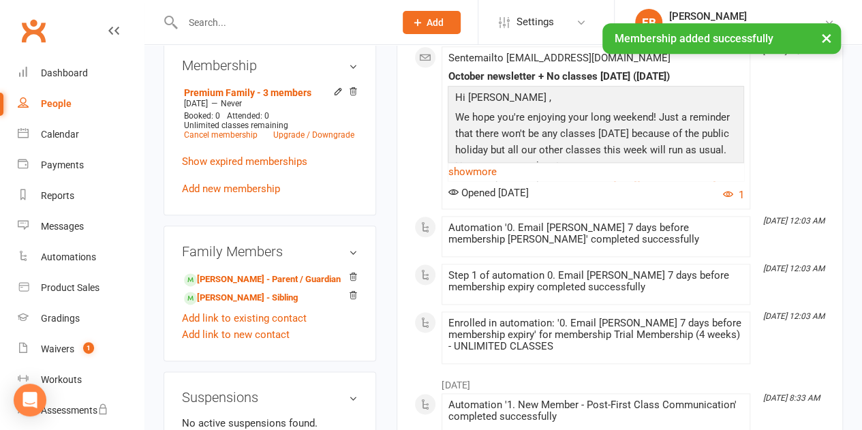
scroll to position [750, 0]
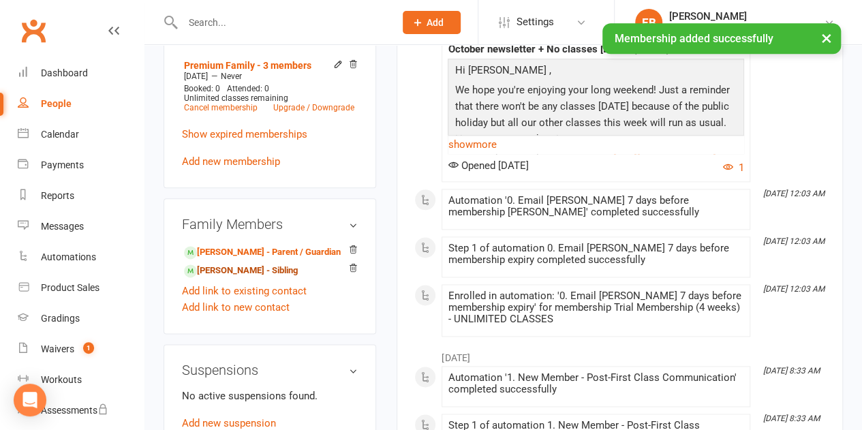
click at [203, 264] on link "Josie Schieb - Sibling" at bounding box center [241, 271] width 114 height 14
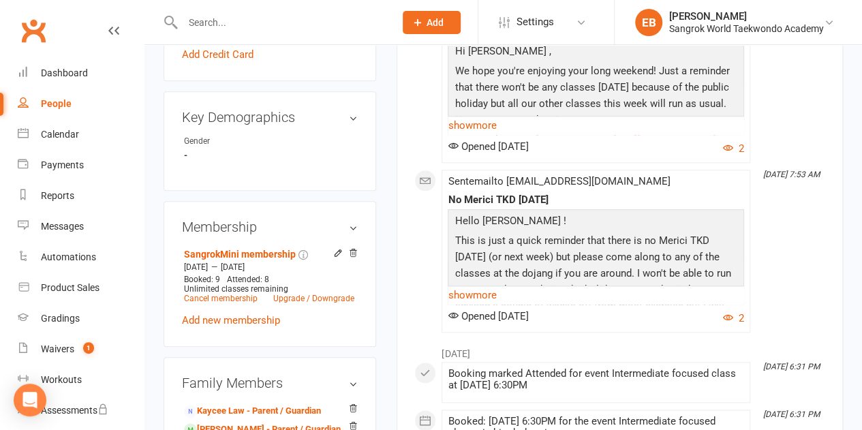
scroll to position [613, 0]
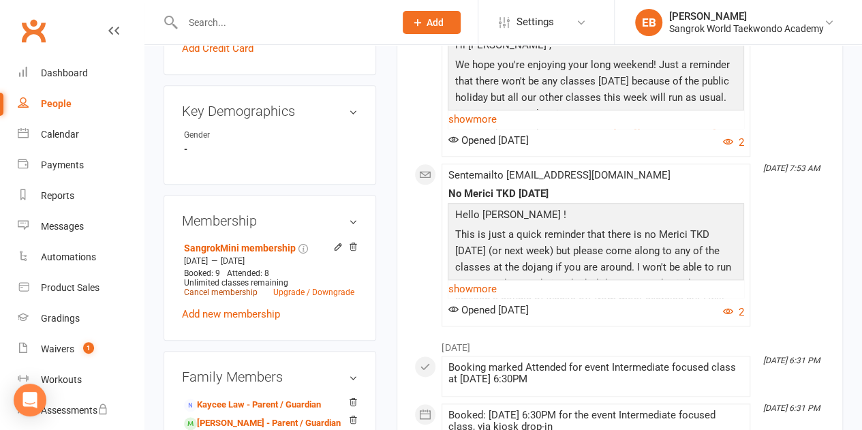
click at [239, 288] on link "Cancel membership" at bounding box center [221, 293] width 74 height 10
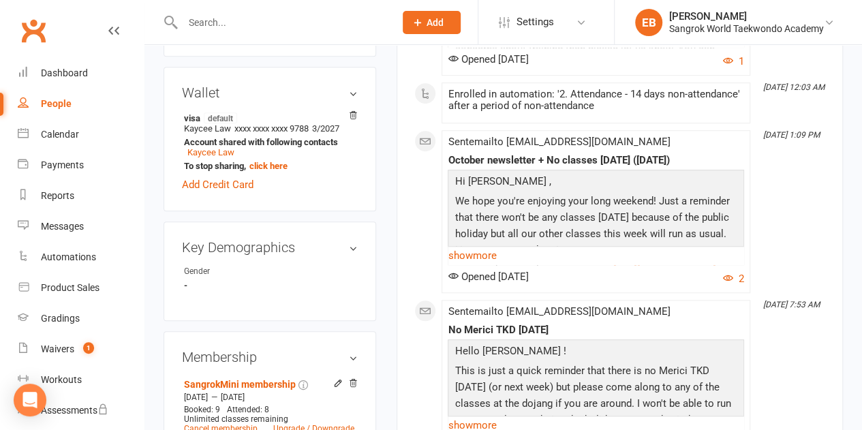
scroll to position [682, 0]
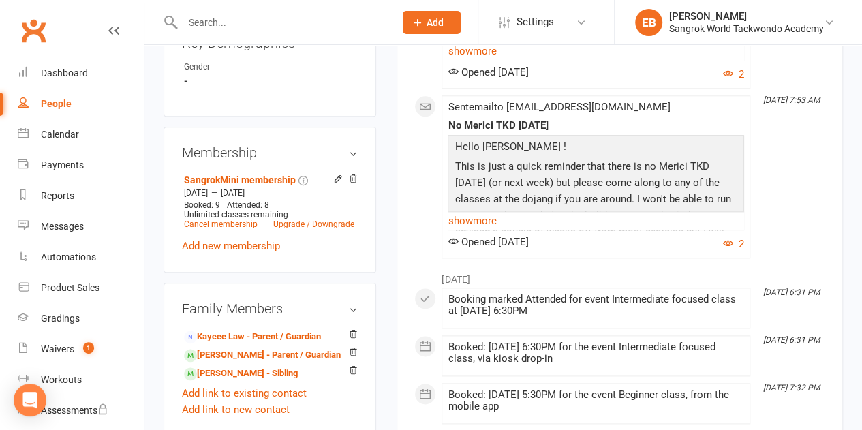
click at [318, 210] on div "Unlimited classes remaining" at bounding box center [269, 215] width 170 height 10
click at [318, 219] on link "Upgrade / Downgrade" at bounding box center [313, 224] width 81 height 10
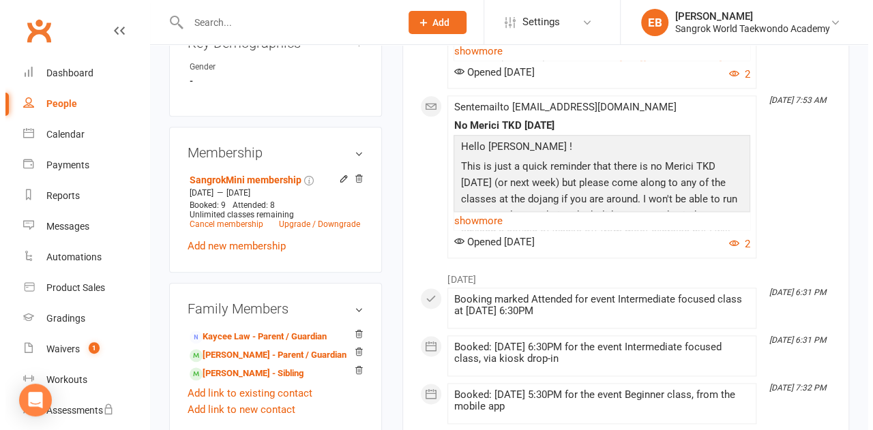
scroll to position [665, 0]
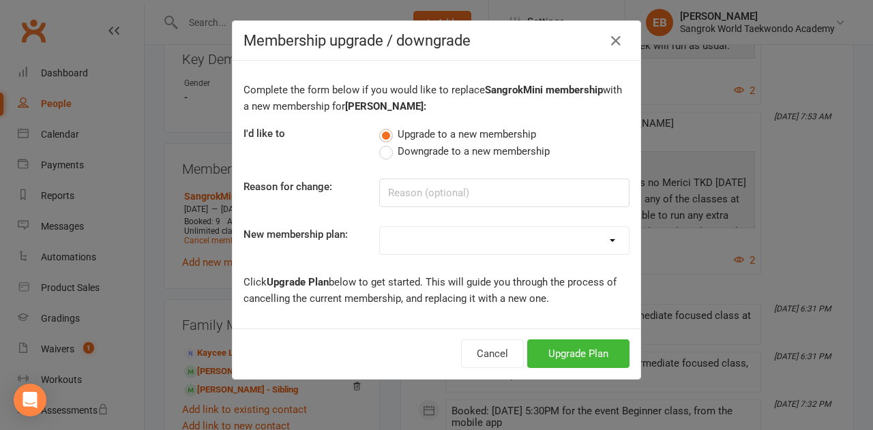
click at [504, 239] on select "Trial Membership (4 weeks) - UNLIMITED CLASSES Premium Family - 2 members Basic…" at bounding box center [504, 240] width 249 height 27
select select "16"
click at [380, 227] on select "Trial Membership (4 weeks) - UNLIMITED CLASSES Premium Family - 2 members Basic…" at bounding box center [504, 240] width 249 height 27
click at [556, 348] on button "Upgrade Plan" at bounding box center [578, 353] width 102 height 29
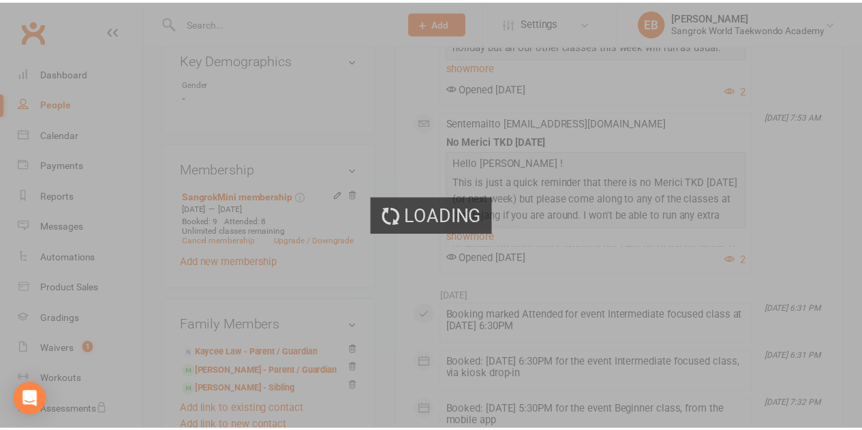
scroll to position [682, 0]
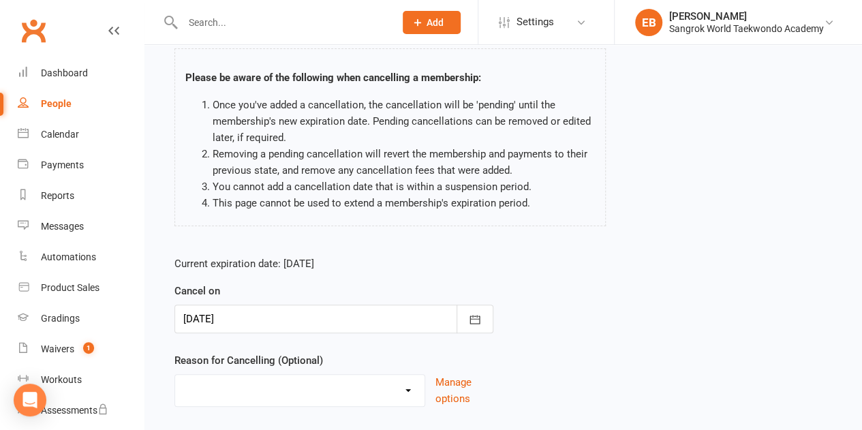
scroll to position [173, 0]
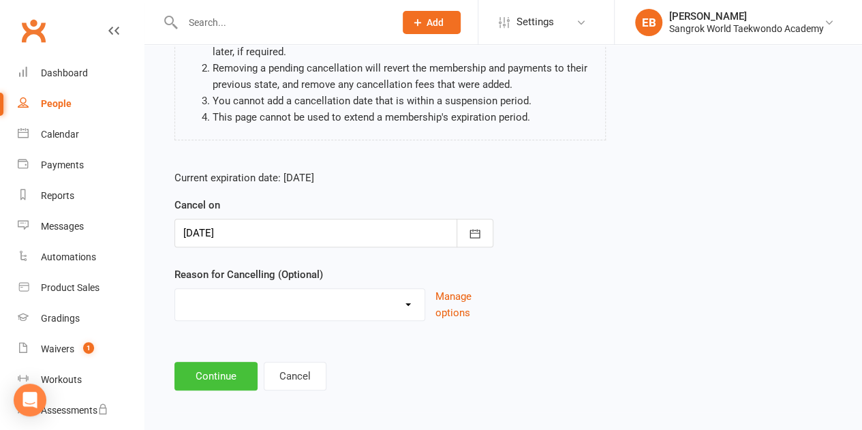
click at [206, 376] on button "Continue" at bounding box center [216, 376] width 83 height 29
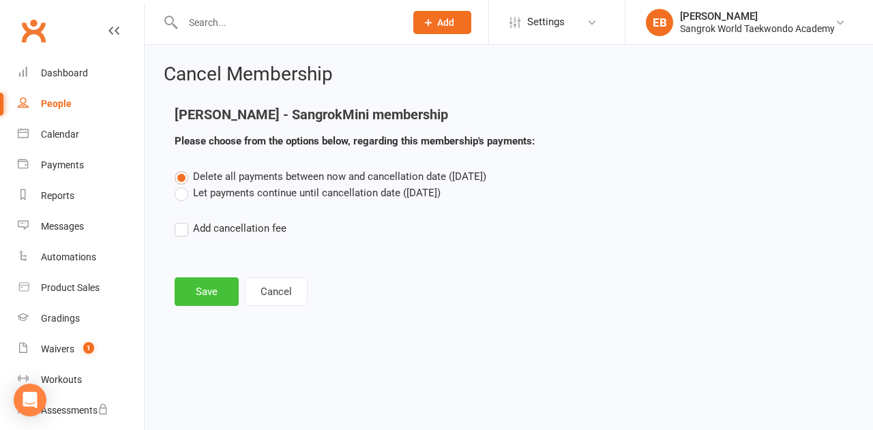
click at [211, 292] on button "Save" at bounding box center [207, 291] width 64 height 29
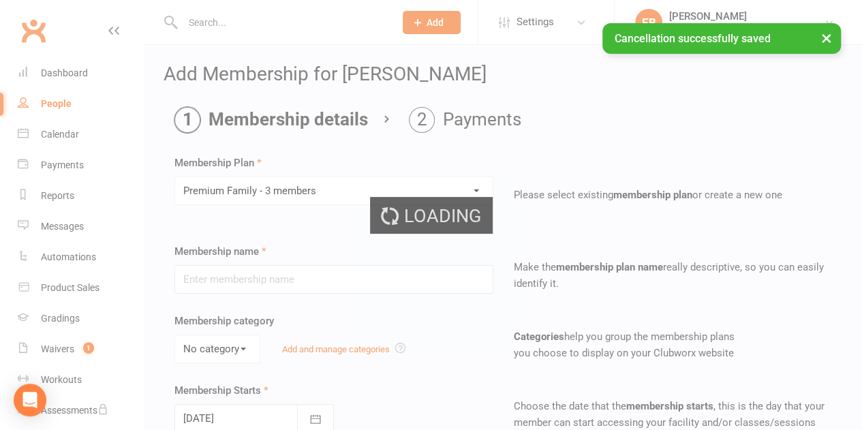
type input "Premium Family - 3 members"
select select "1"
type input "0"
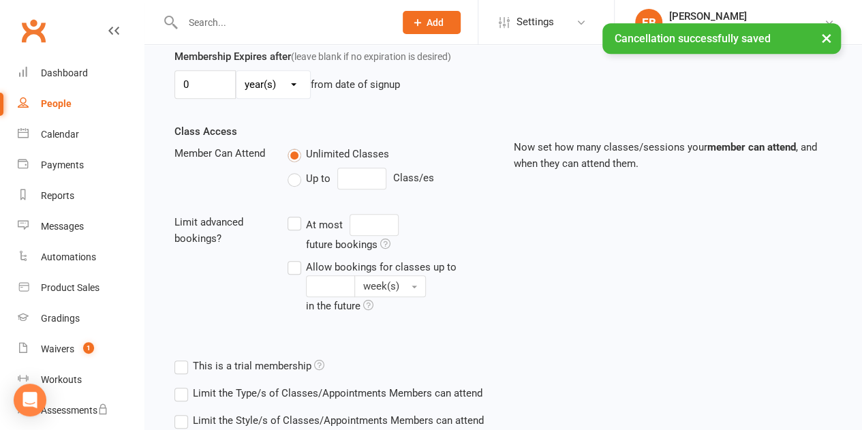
scroll to position [492, 0]
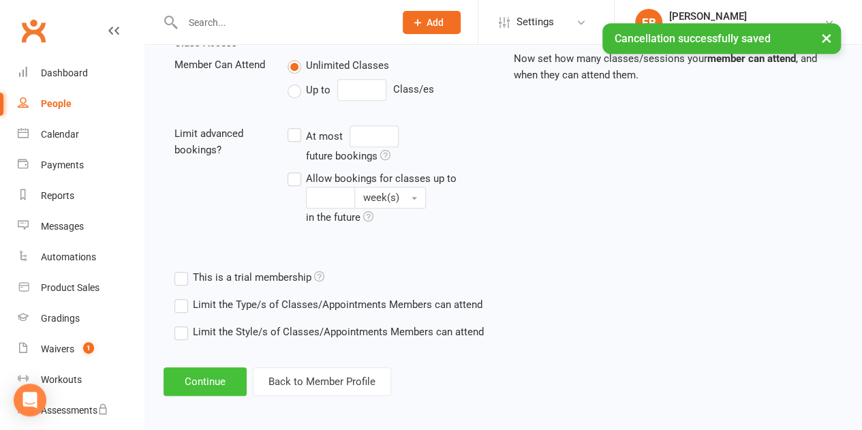
click at [202, 372] on button "Continue" at bounding box center [205, 381] width 83 height 29
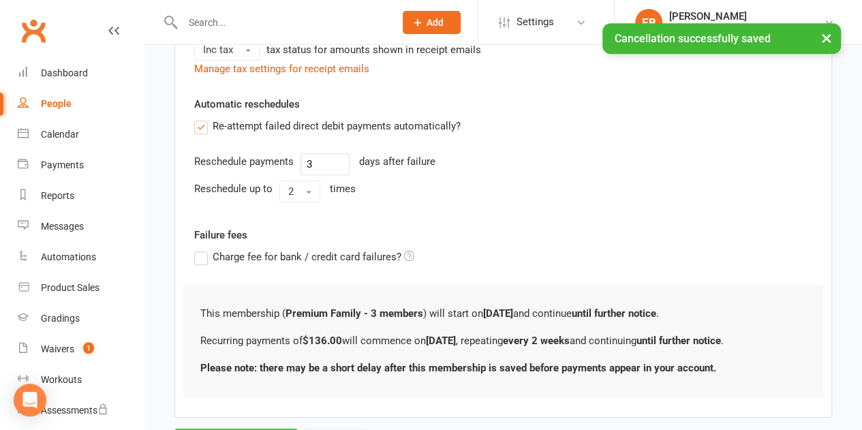
scroll to position [0, 0]
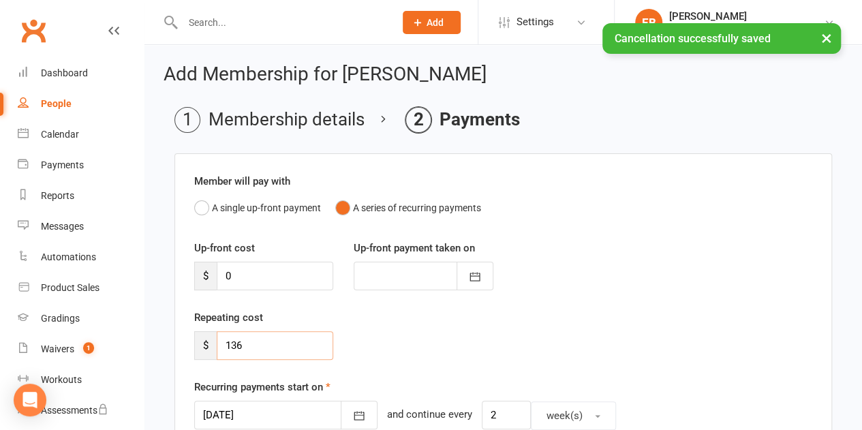
drag, startPoint x: 211, startPoint y: 340, endPoint x: 191, endPoint y: 340, distance: 20.4
click at [191, 340] on div "Repeating cost $ 136" at bounding box center [264, 334] width 160 height 50
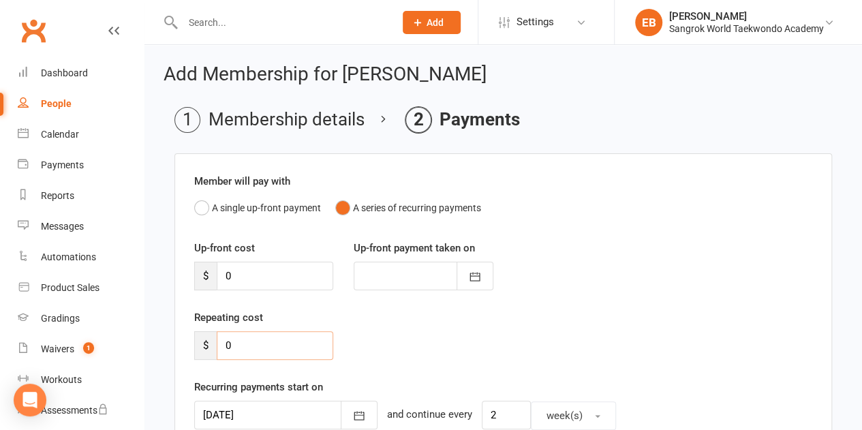
type input "0"
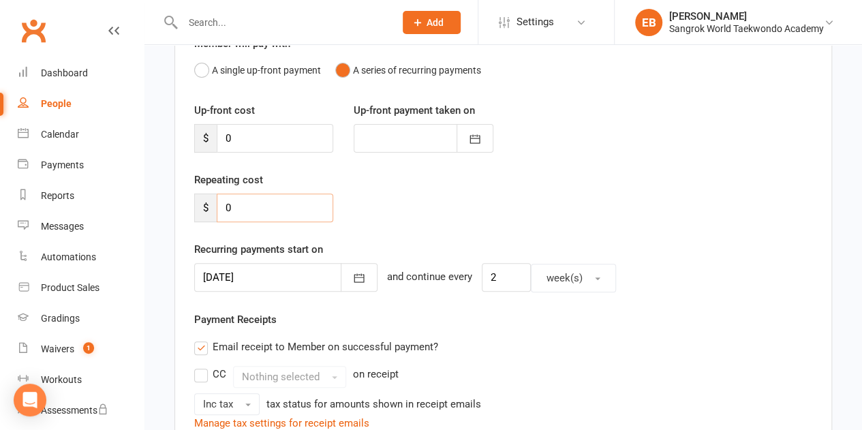
scroll to position [341, 0]
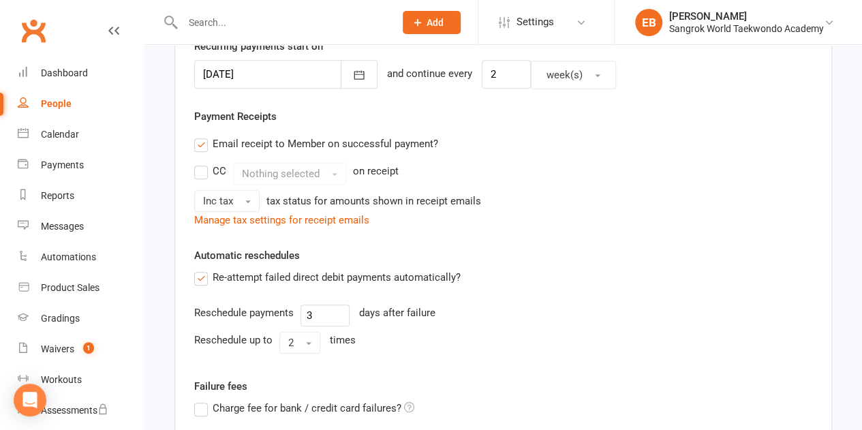
click at [202, 146] on label "Email receipt to Member on successful payment?" at bounding box center [316, 144] width 244 height 16
click at [202, 136] on input "Email receipt to Member on successful payment?" at bounding box center [198, 136] width 9 height 0
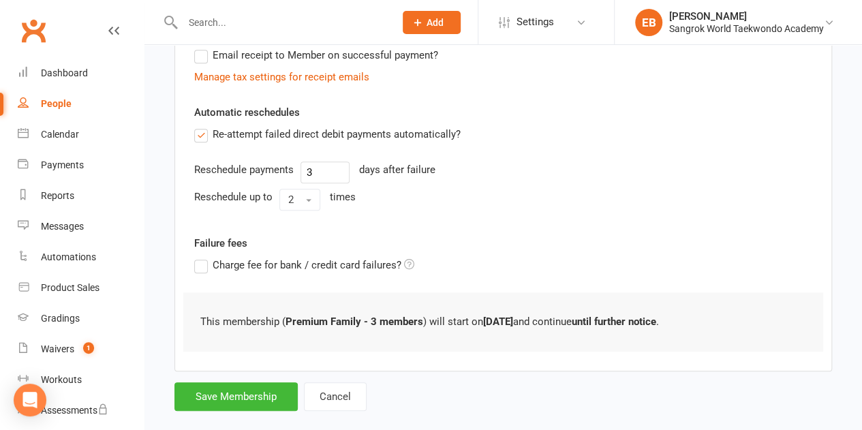
scroll to position [449, 0]
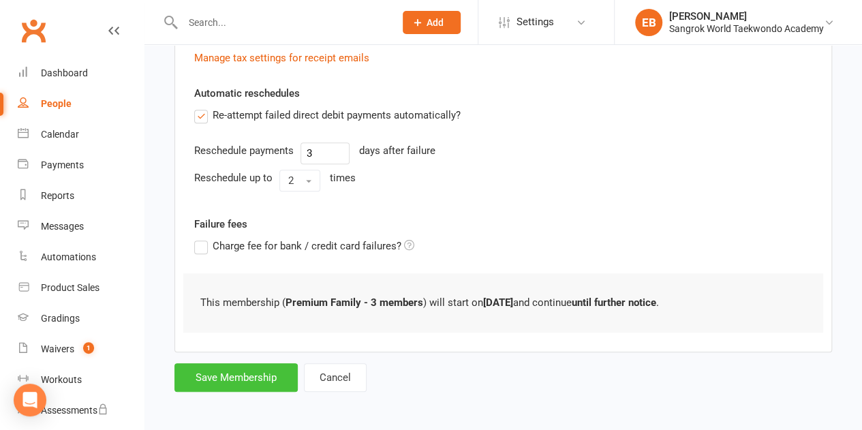
click at [270, 385] on button "Save Membership" at bounding box center [236, 377] width 123 height 29
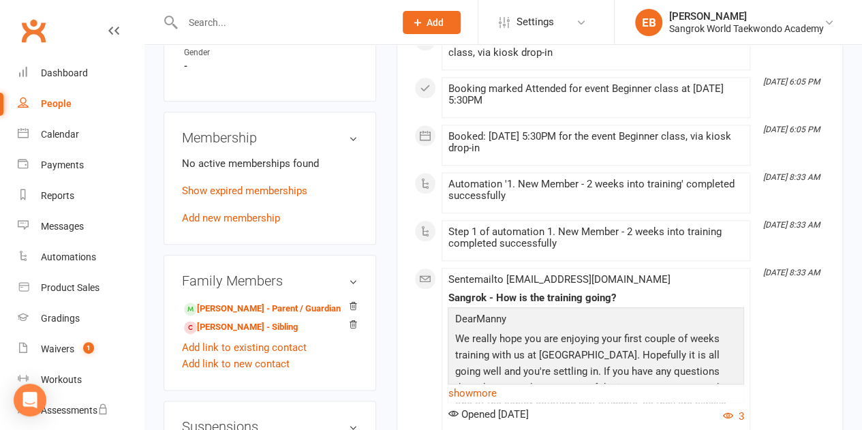
scroll to position [682, 0]
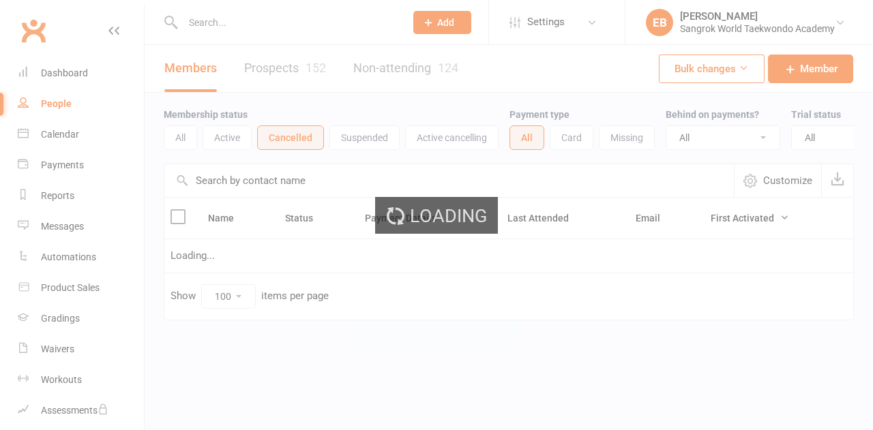
select select "100"
click at [260, 27] on ui-view "Prospect Member Non-attending contact Class / event Appointment Grading event T…" at bounding box center [436, 188] width 873 height 370
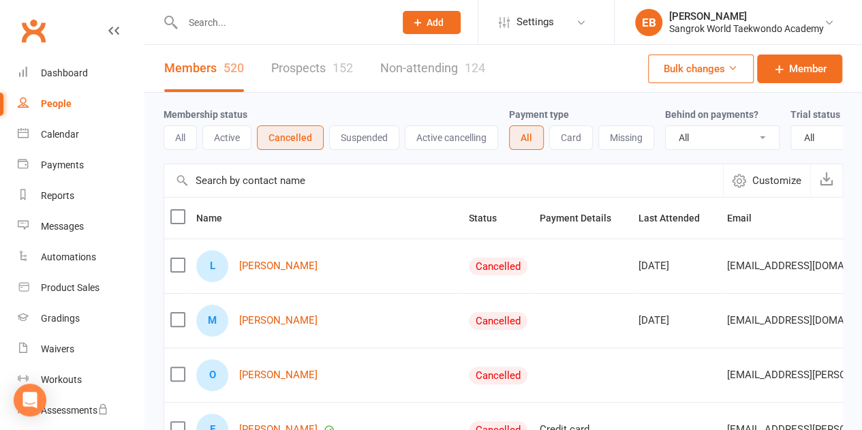
click at [222, 22] on input "text" at bounding box center [282, 22] width 207 height 19
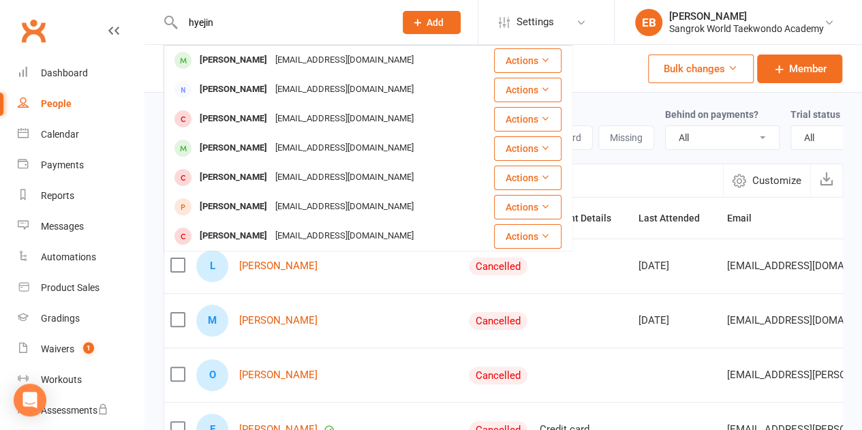
type input "hyejin"
click at [233, 55] on div "[PERSON_NAME]" at bounding box center [234, 60] width 76 height 20
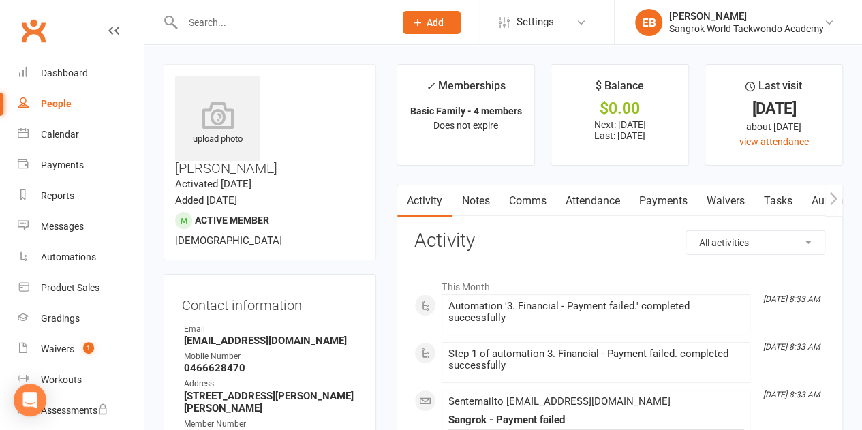
click at [720, 204] on link "Waivers" at bounding box center [725, 200] width 57 height 31
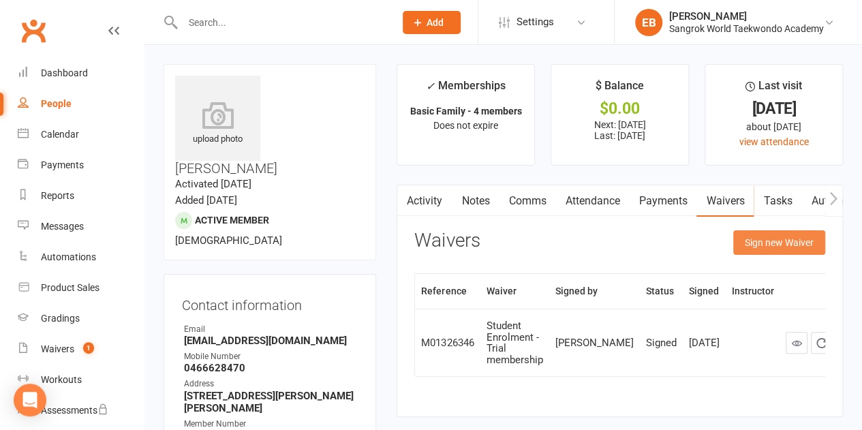
click at [753, 242] on button "Sign new Waiver" at bounding box center [779, 242] width 92 height 25
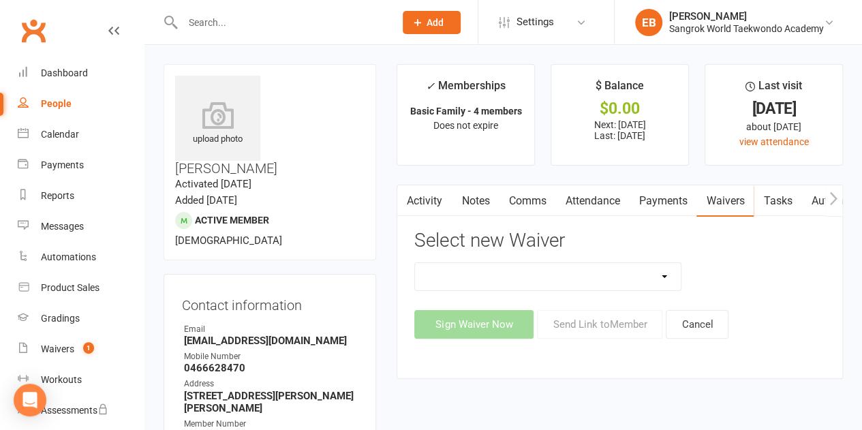
click at [589, 273] on select "Credit card update Student Enrolment ($59) - 10 year celebration Student Enrolm…" at bounding box center [548, 276] width 266 height 27
select select "3871"
click at [415, 263] on select "Credit card update Student Enrolment ($59) - 10 year celebration Student Enrolm…" at bounding box center [548, 276] width 266 height 27
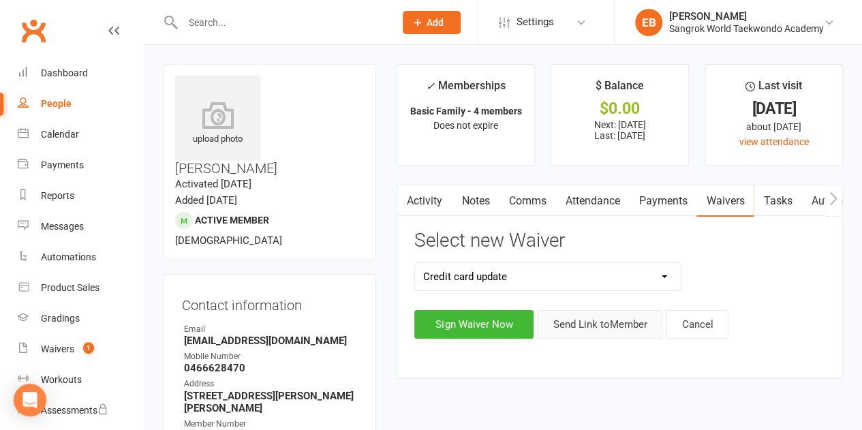
click at [601, 320] on button "Send Link to Member" at bounding box center [599, 324] width 125 height 29
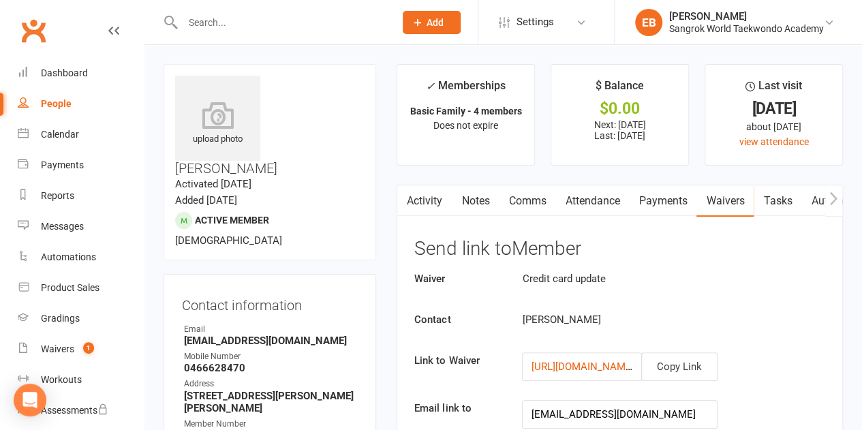
scroll to position [204, 0]
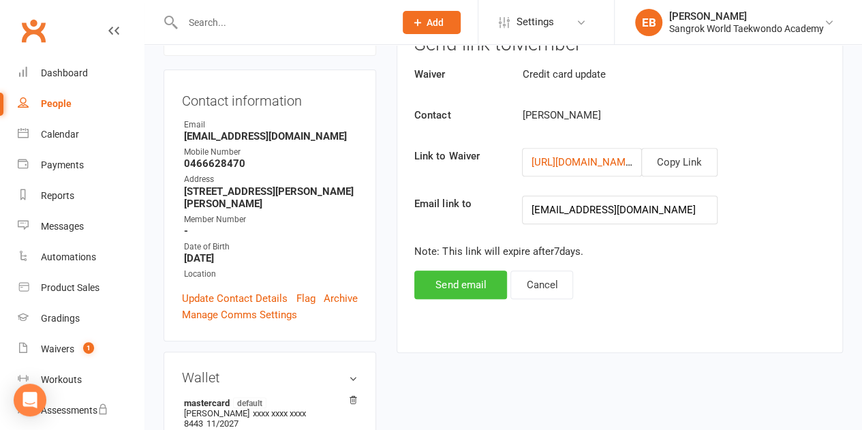
click at [468, 287] on button "Send email" at bounding box center [460, 285] width 93 height 29
